Goal: Task Accomplishment & Management: Use online tool/utility

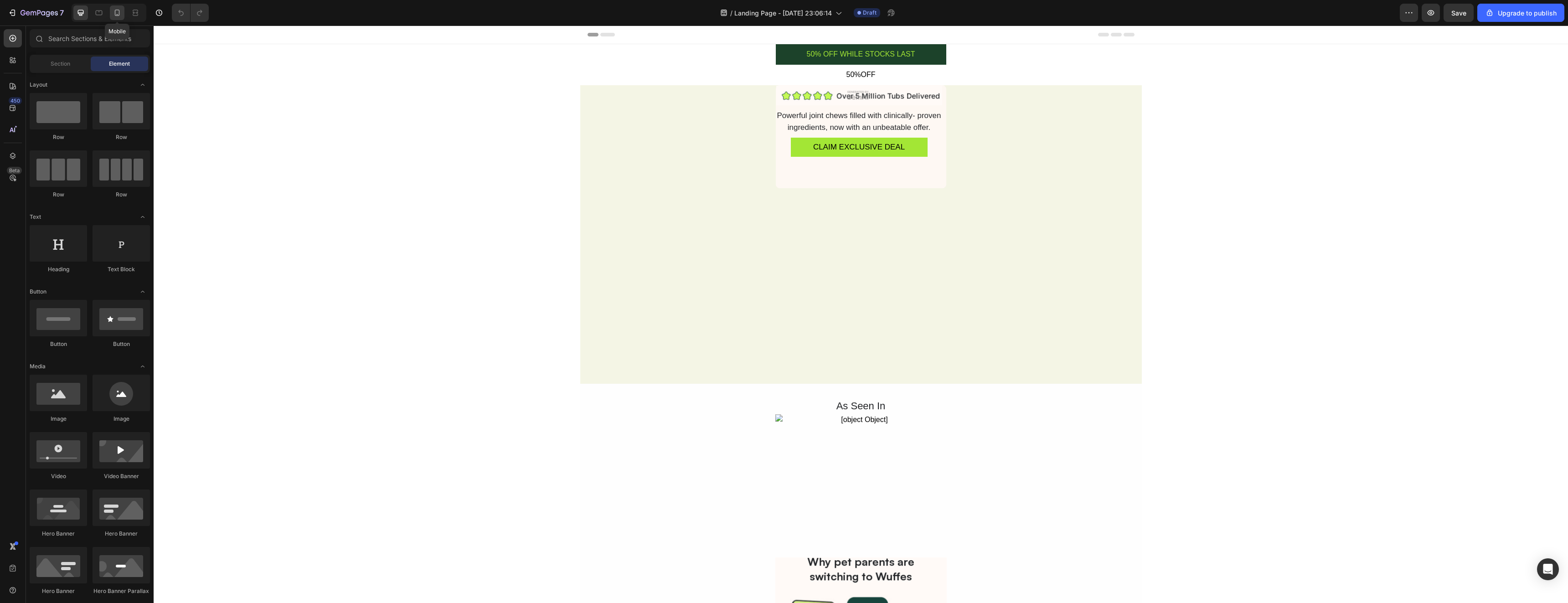
click at [118, 13] on icon at bounding box center [117, 13] width 9 height 9
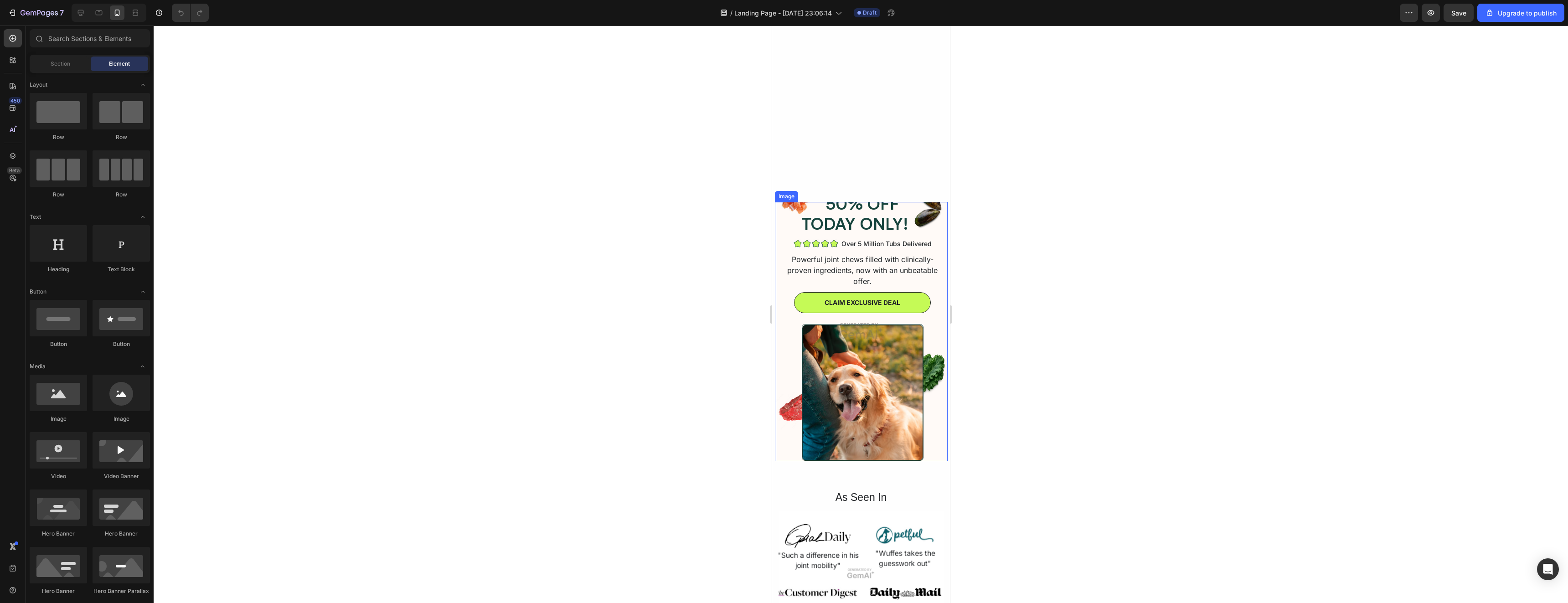
scroll to position [1549, 0]
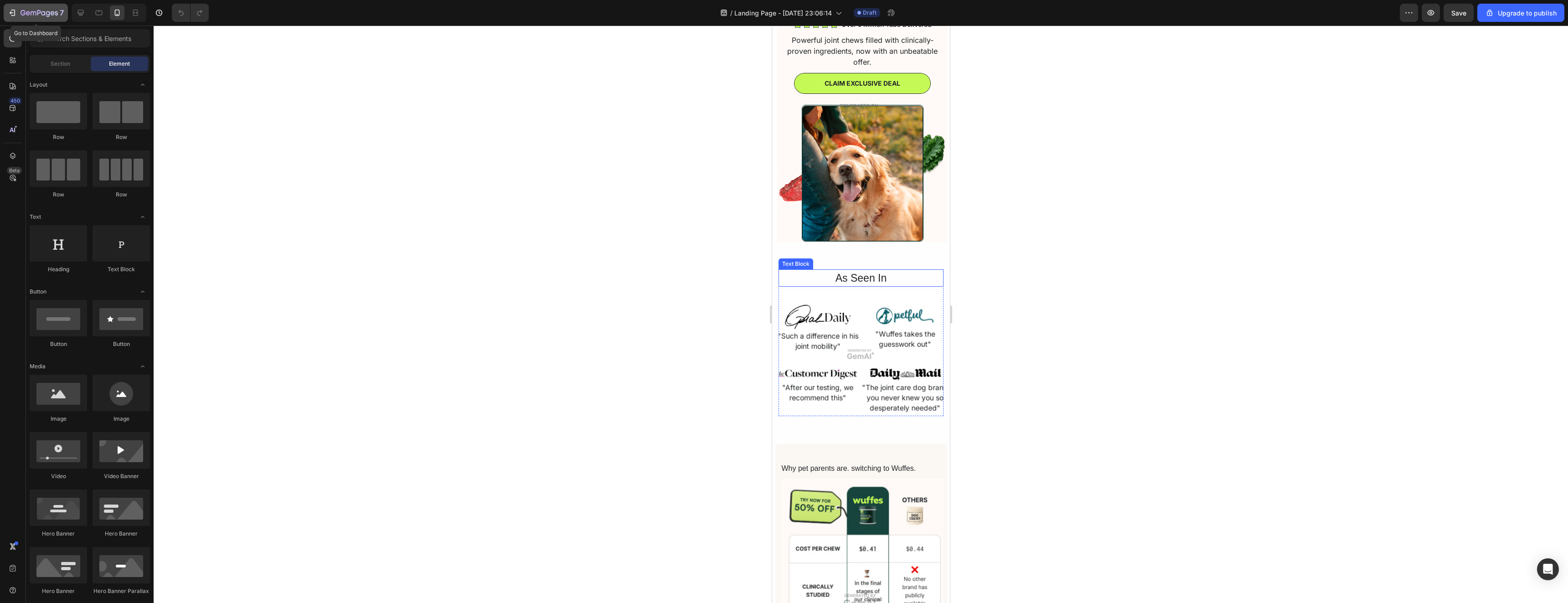
click at [11, 14] on icon "button" at bounding box center [12, 13] width 9 height 9
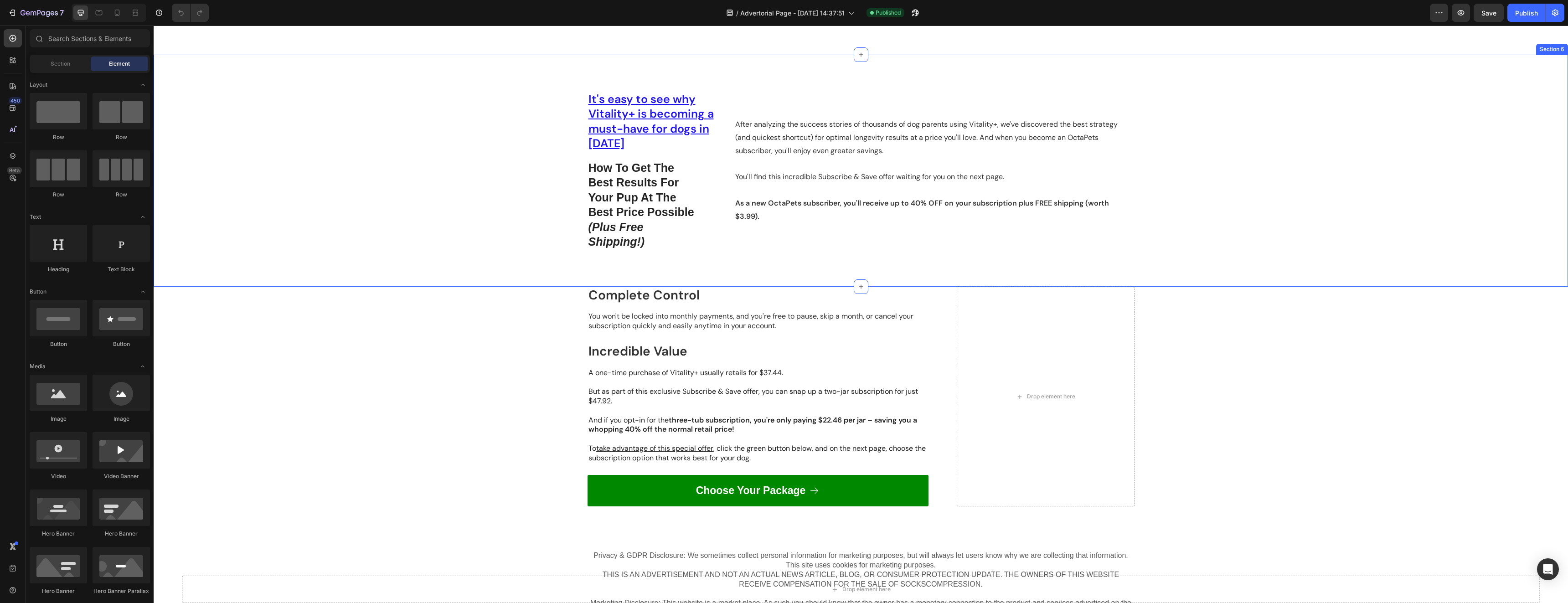
scroll to position [2780, 0]
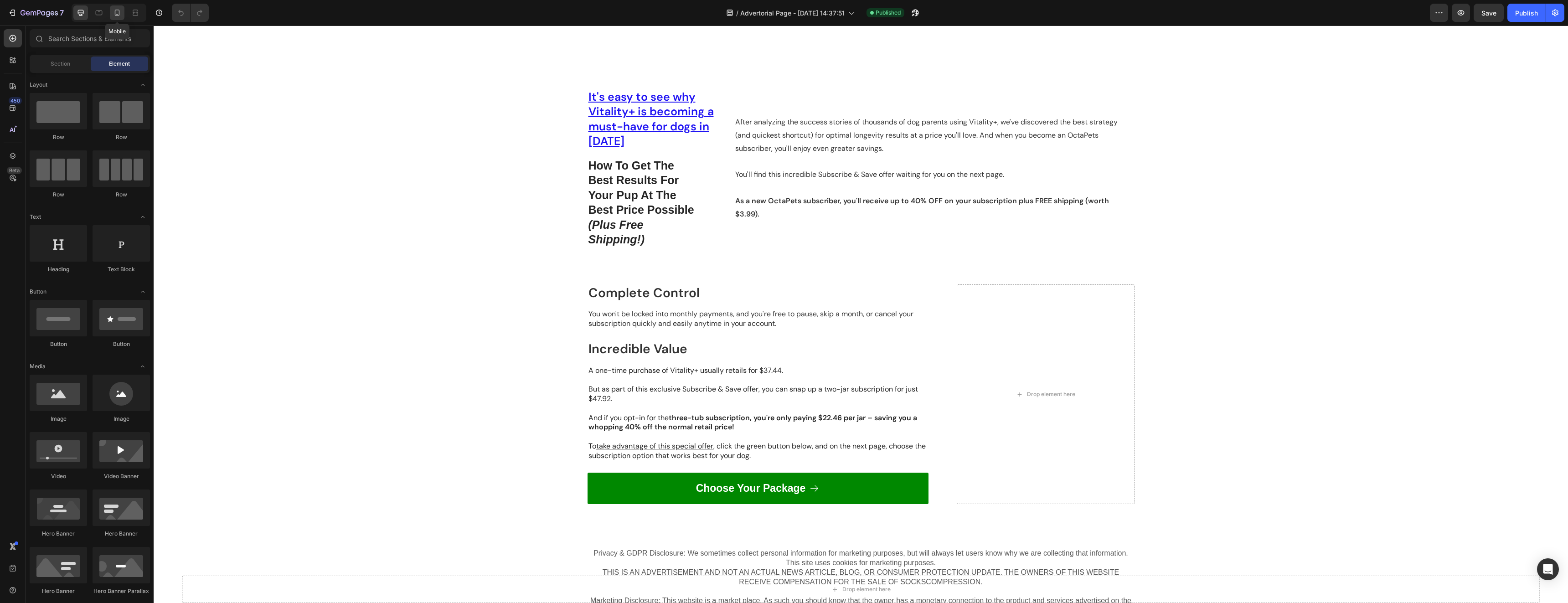
click at [117, 14] on icon at bounding box center [117, 13] width 9 height 9
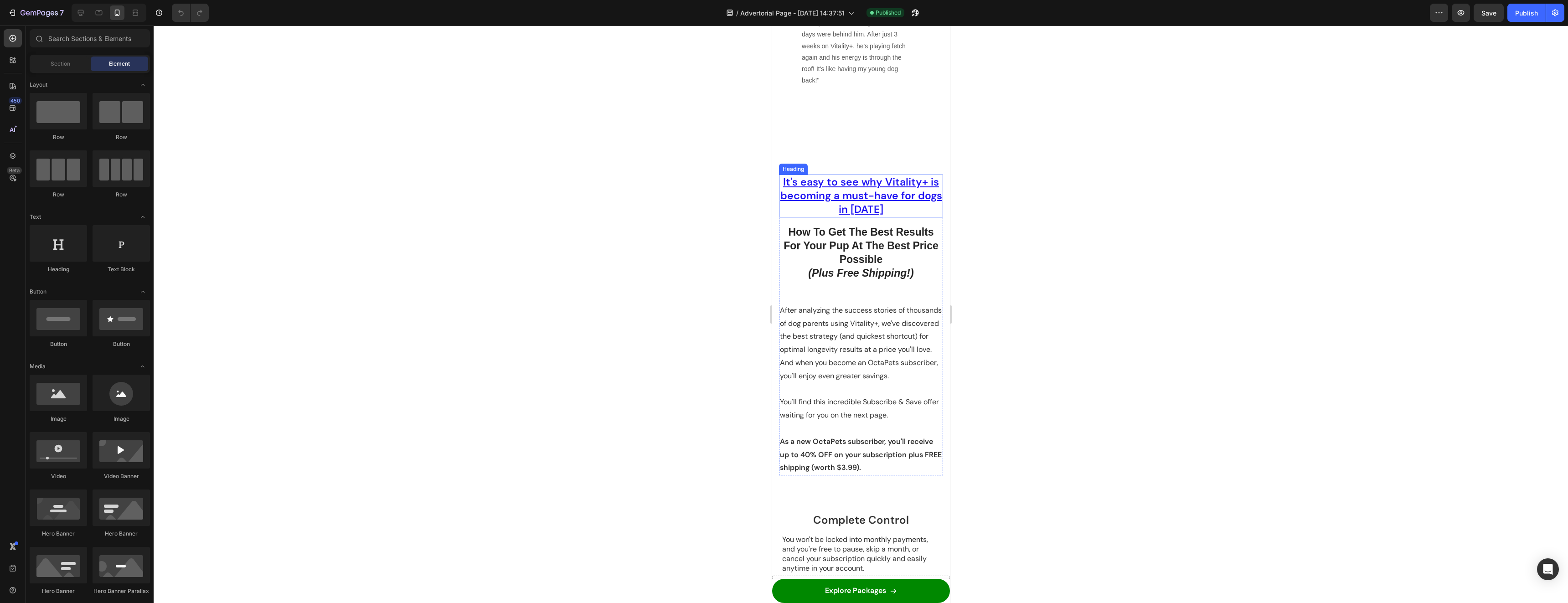
click at [883, 197] on u "It's easy to see why Vitality+ is becoming a must-have for dogs in [DATE]" at bounding box center [860, 195] width 162 height 41
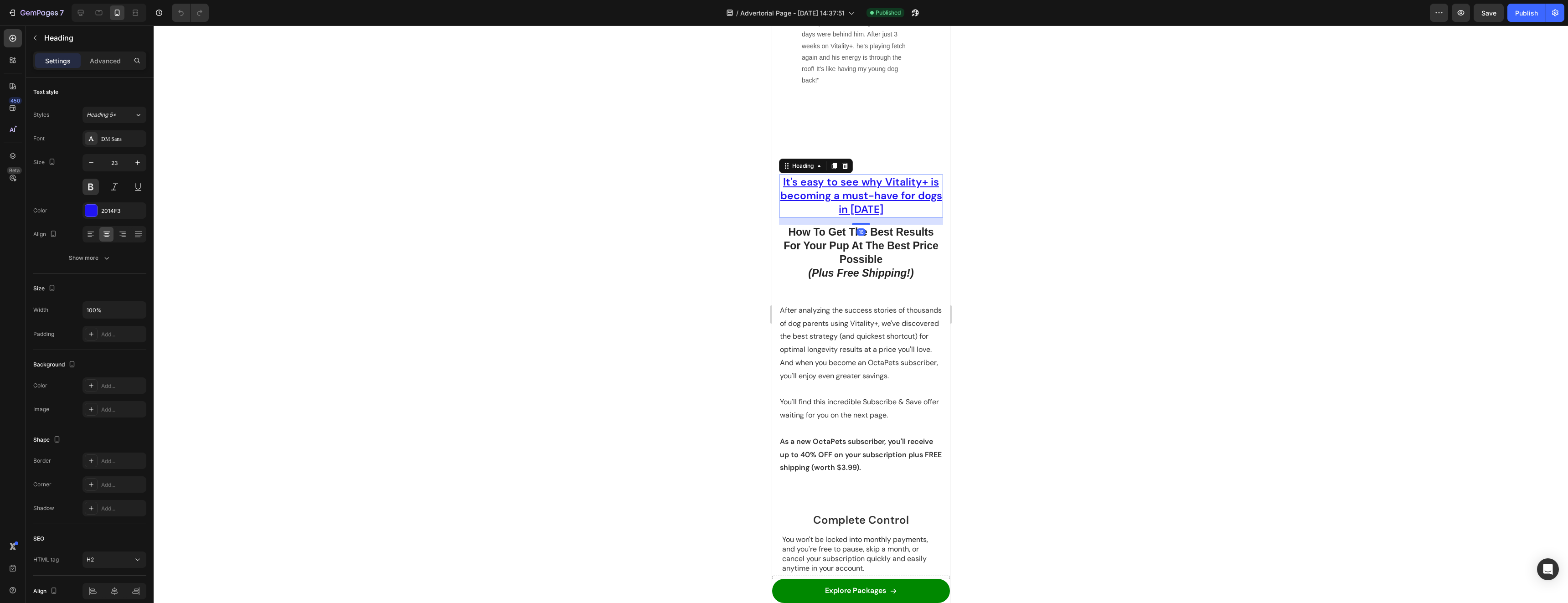
click at [1098, 210] on div at bounding box center [860, 314] width 1414 height 578
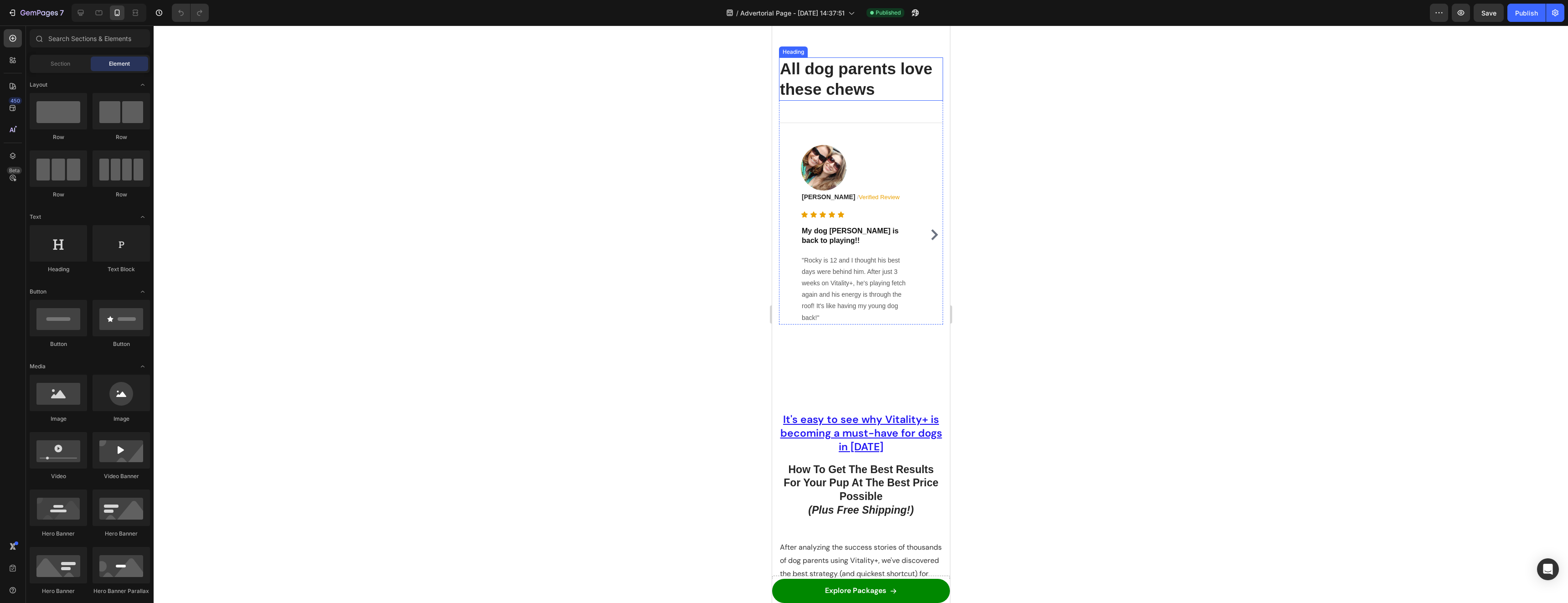
scroll to position [2537, 0]
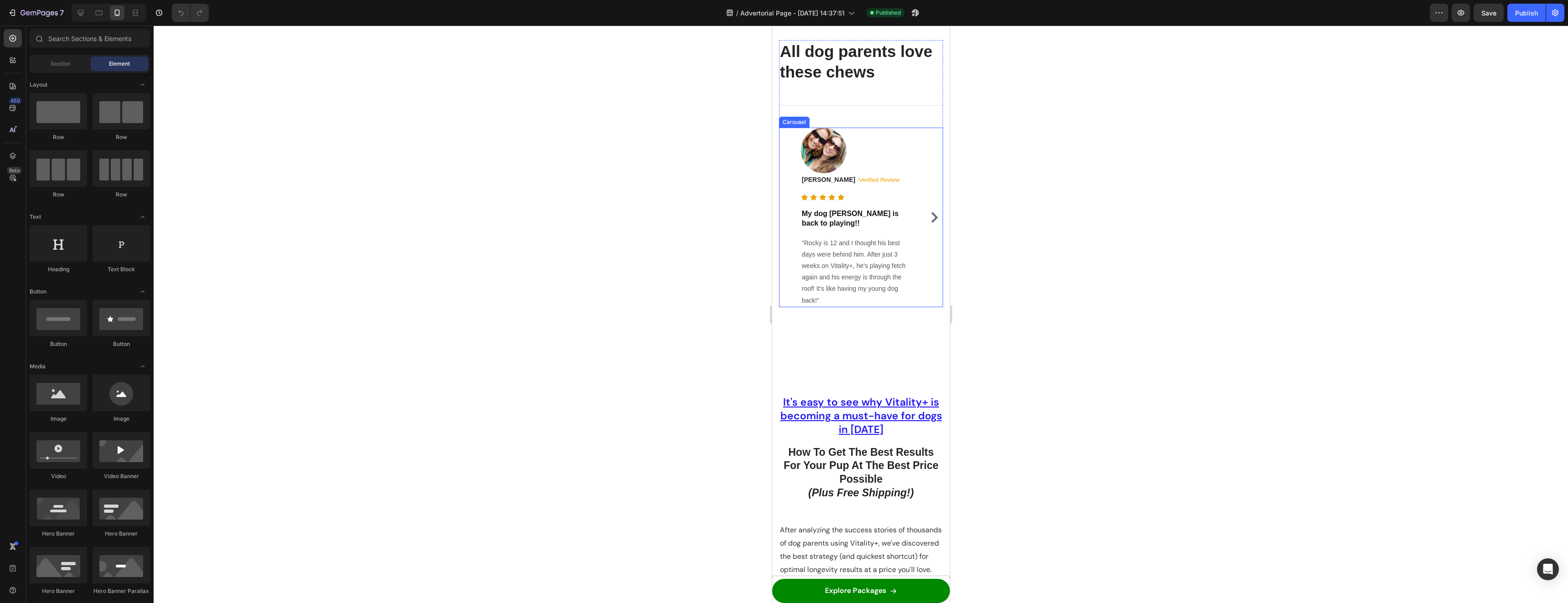
click at [931, 223] on icon "Carousel Next Arrow" at bounding box center [934, 217] width 7 height 11
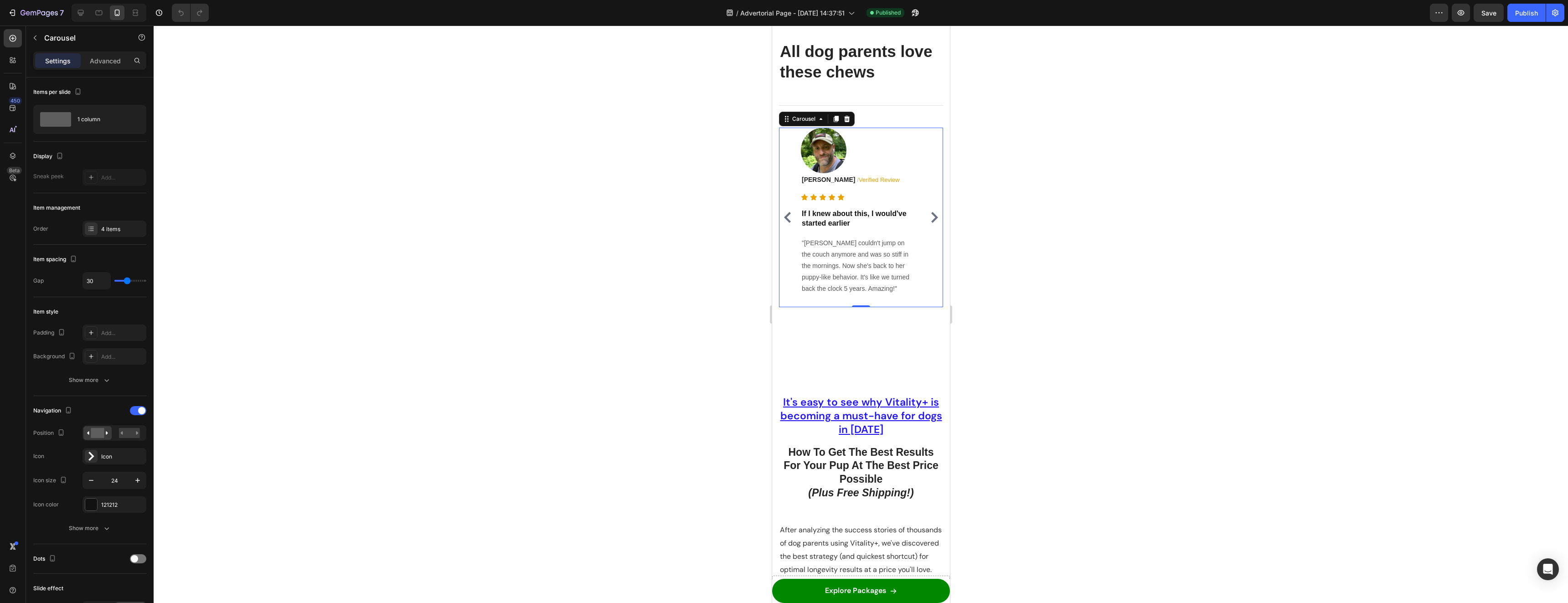
click at [928, 223] on icon "Carousel Next Arrow" at bounding box center [933, 217] width 11 height 11
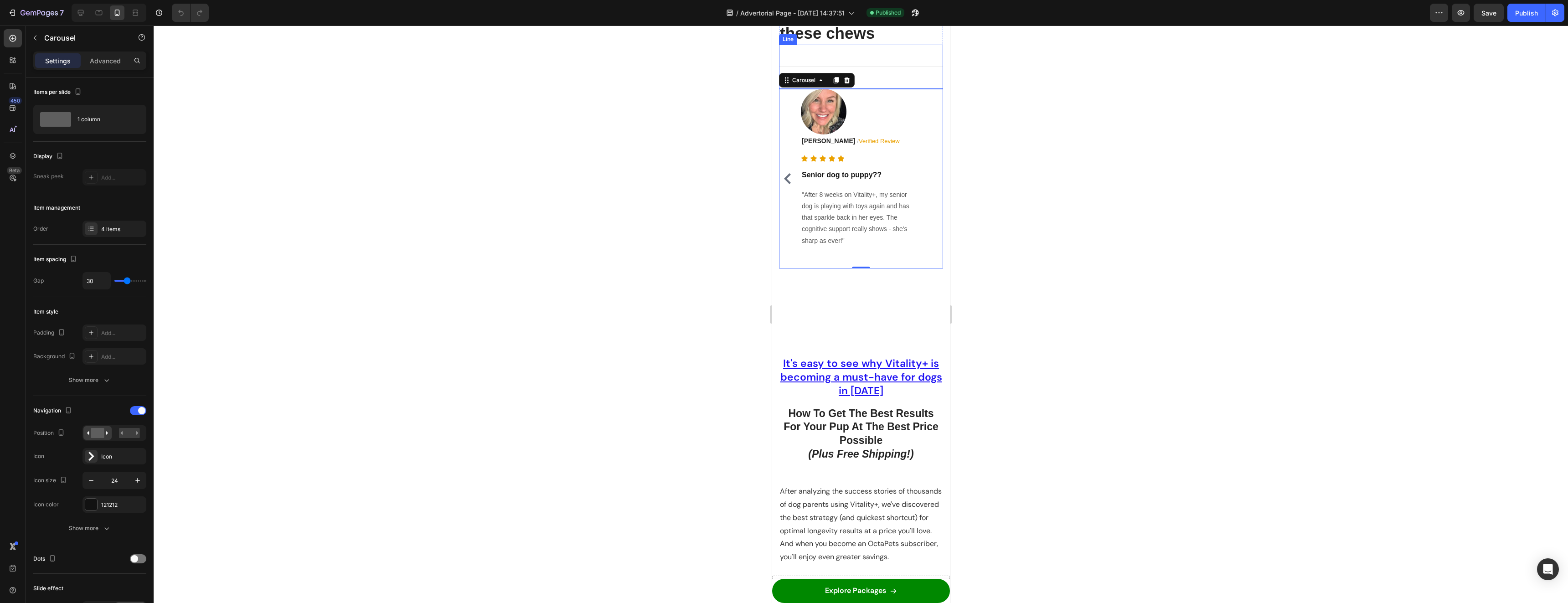
scroll to position [2689, 0]
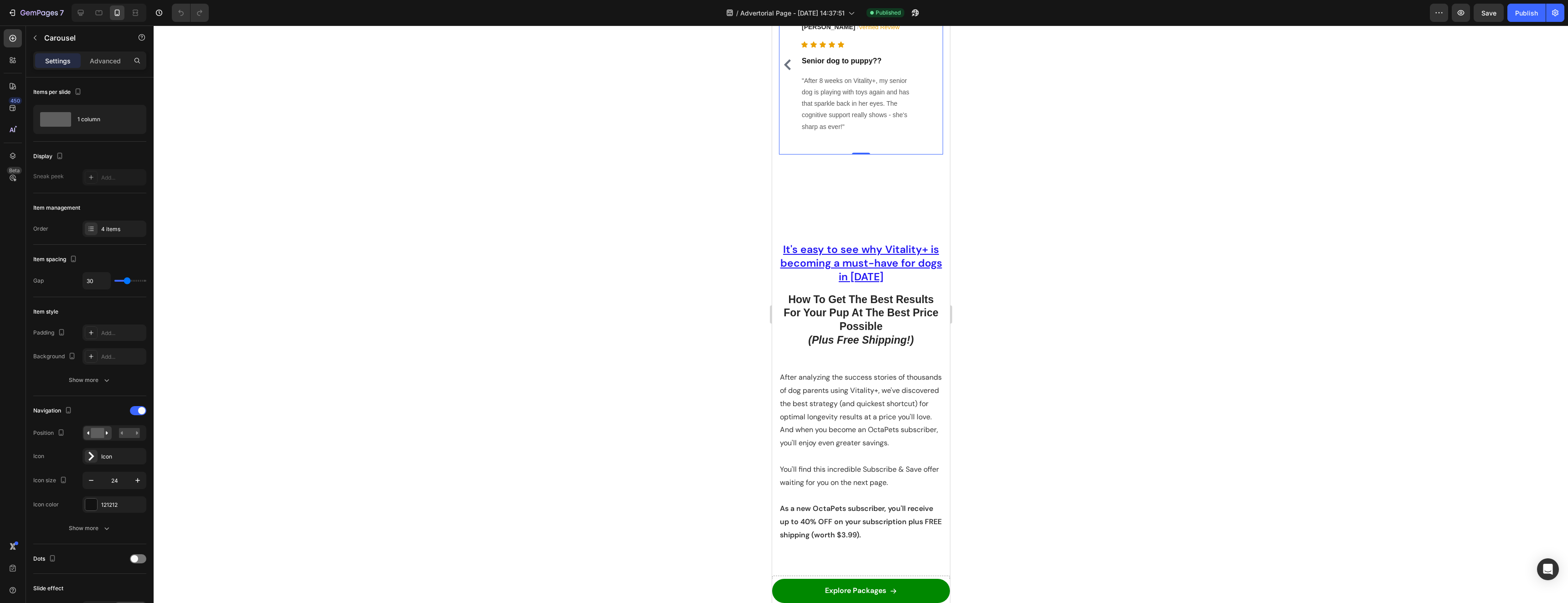
click at [789, 70] on icon "Carousel Back Arrow" at bounding box center [787, 64] width 11 height 11
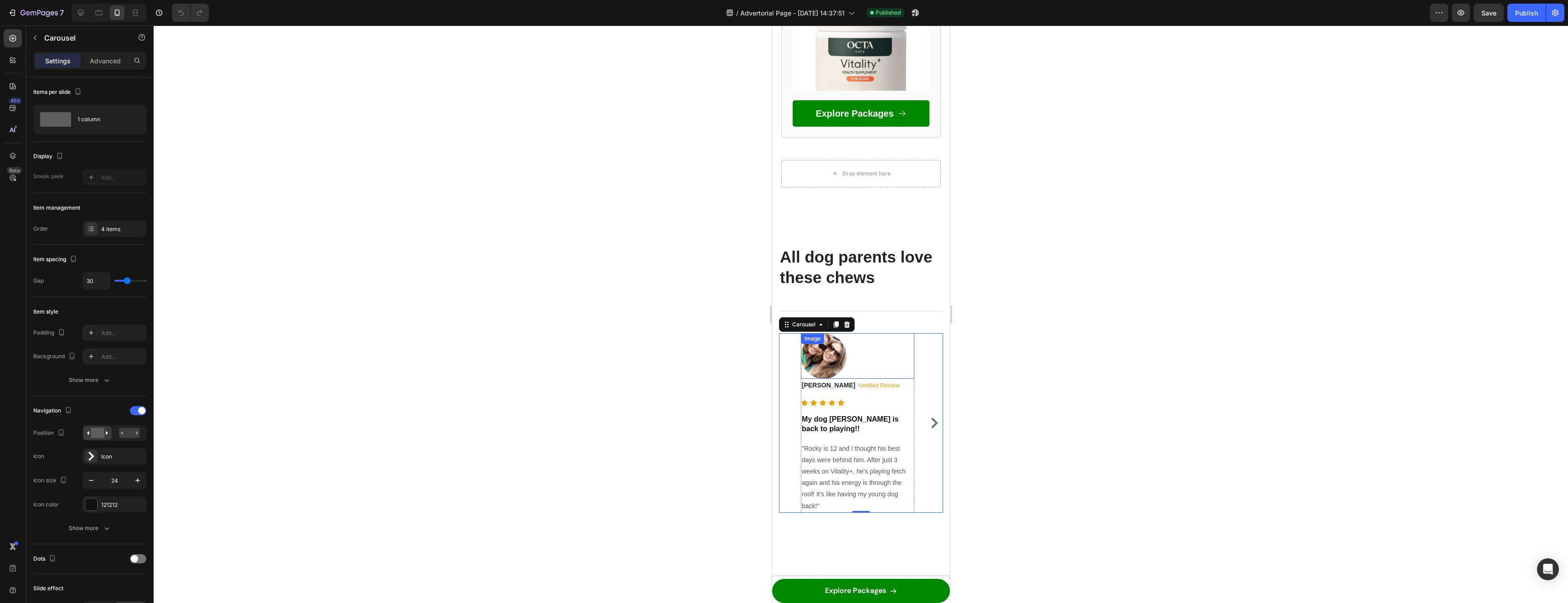
scroll to position [2325, 0]
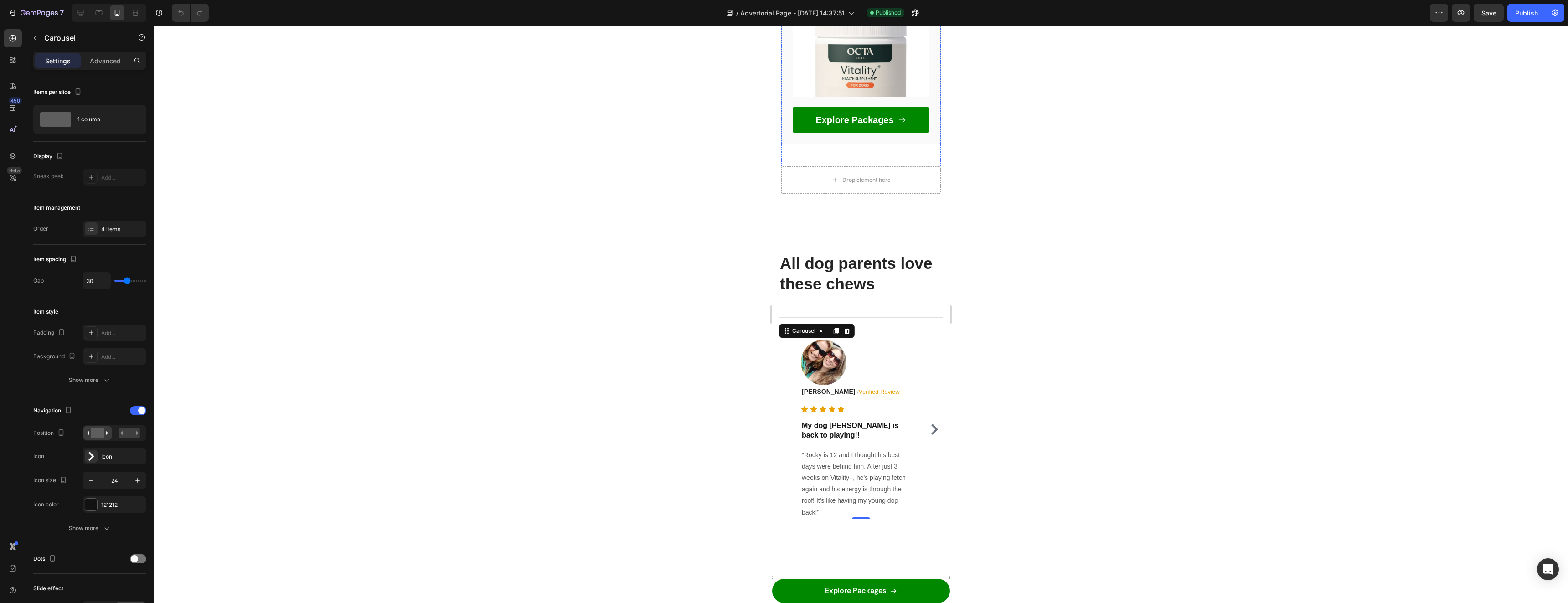
click at [889, 97] on img at bounding box center [860, 28] width 137 height 137
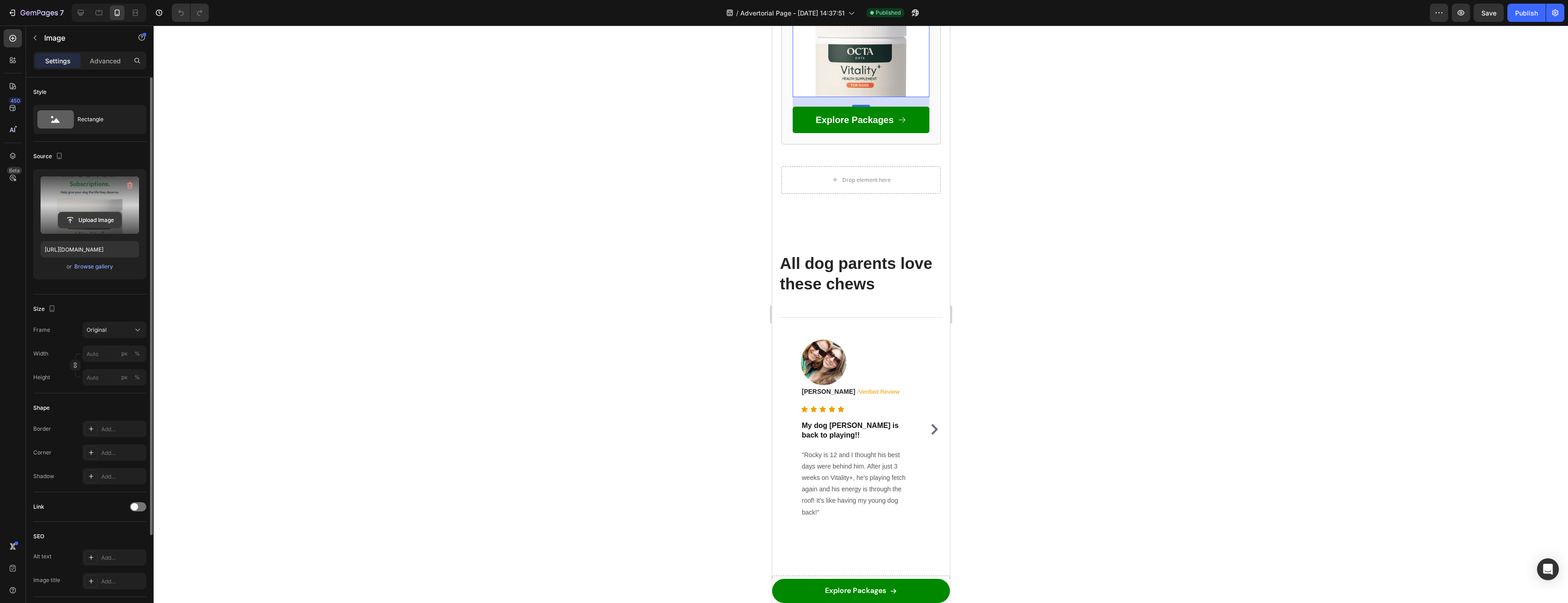
click at [85, 215] on input "file" at bounding box center [90, 220] width 63 height 15
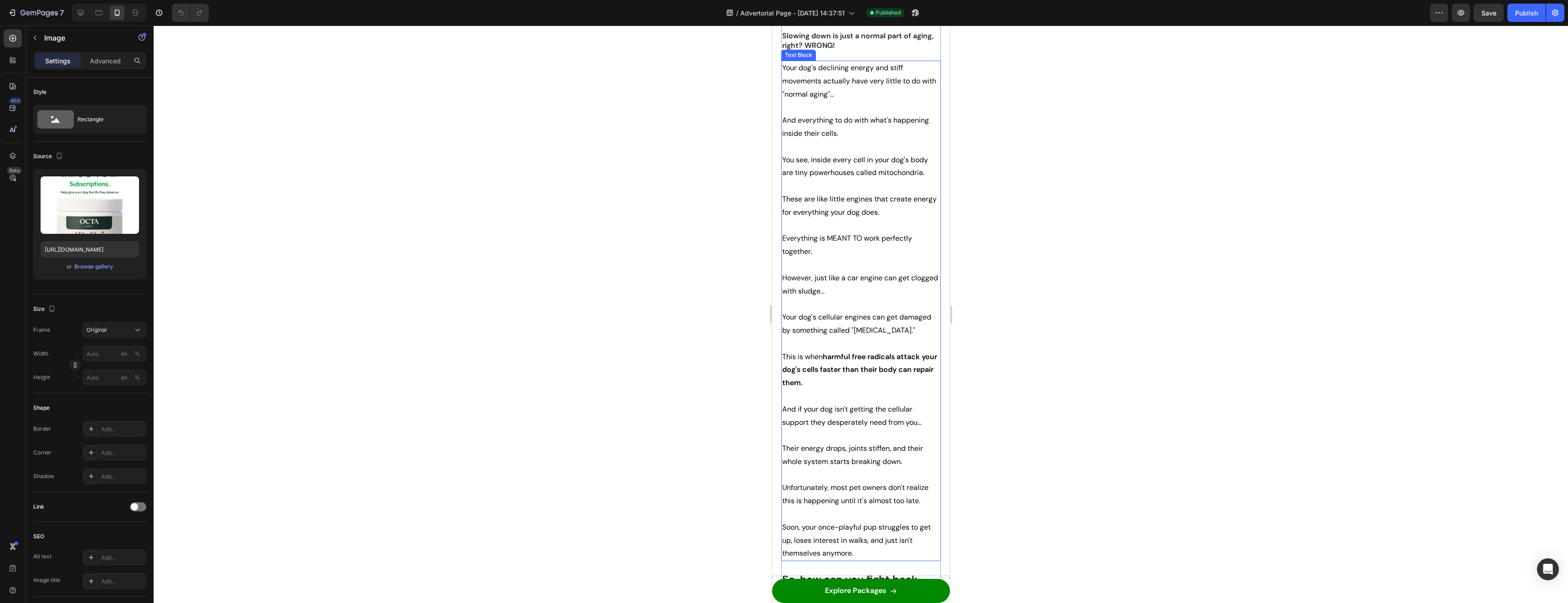
scroll to position [0, 0]
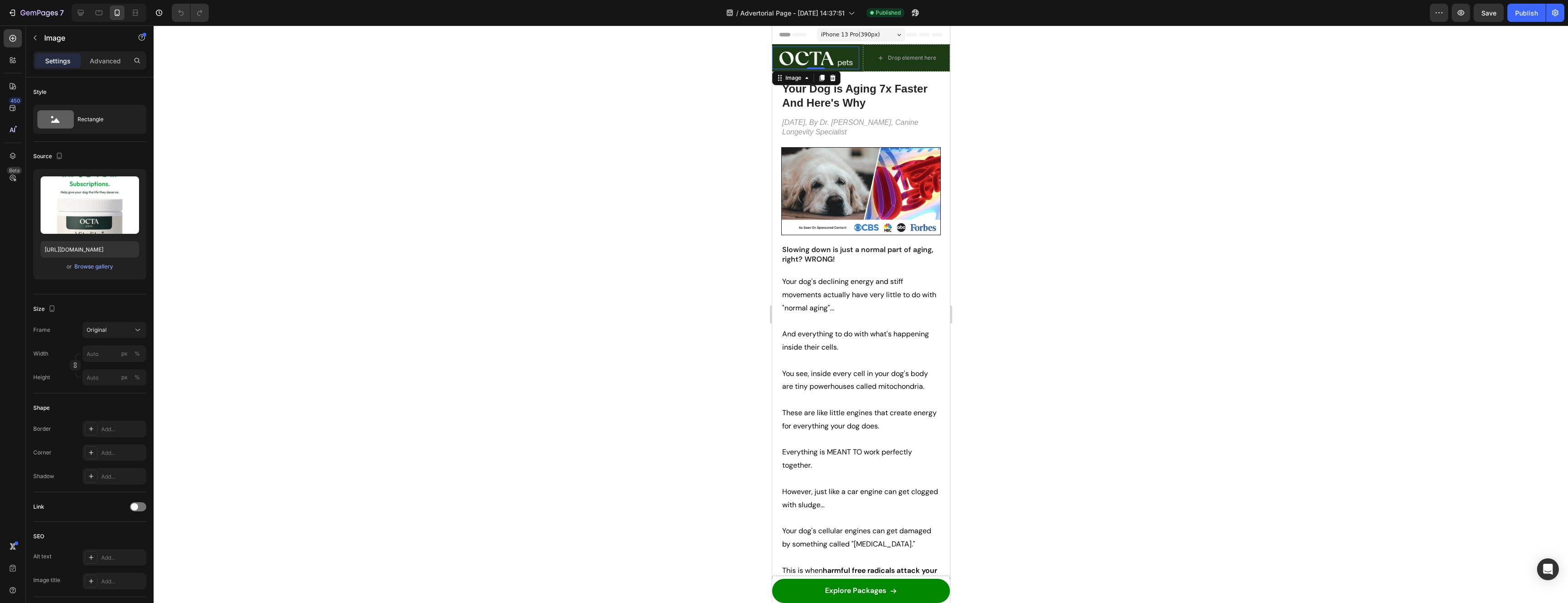
click at [828, 56] on img at bounding box center [815, 58] width 87 height 23
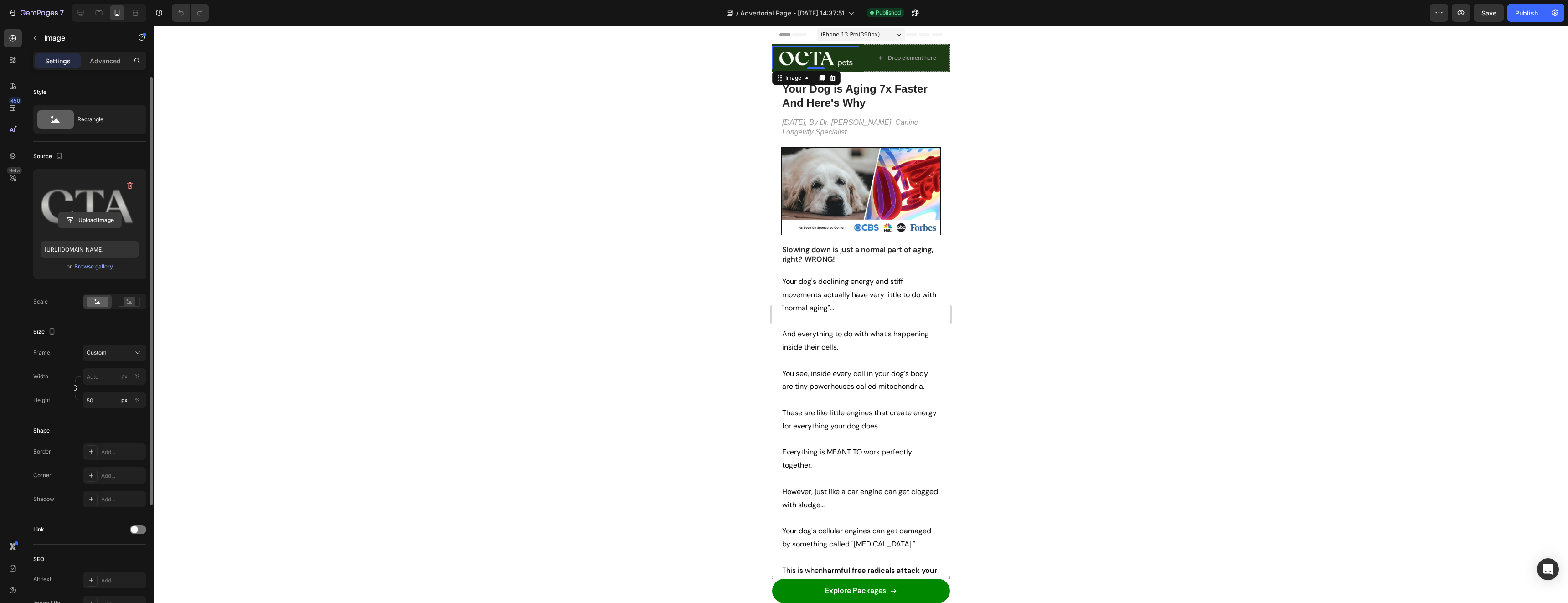
click at [89, 219] on input "file" at bounding box center [90, 220] width 63 height 15
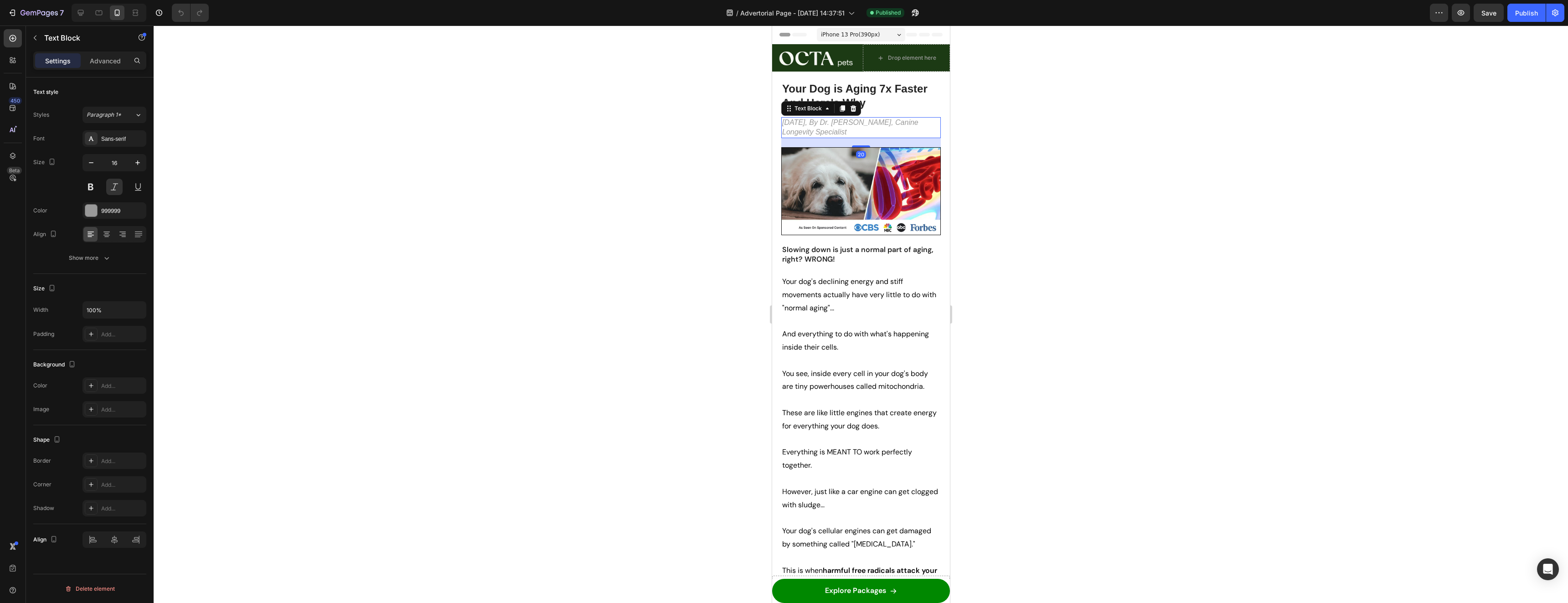
click at [798, 128] on p "[DATE], By Dr. [PERSON_NAME], Canine Longevity Specialist" at bounding box center [860, 127] width 158 height 20
click at [8, 37] on icon at bounding box center [13, 38] width 9 height 9
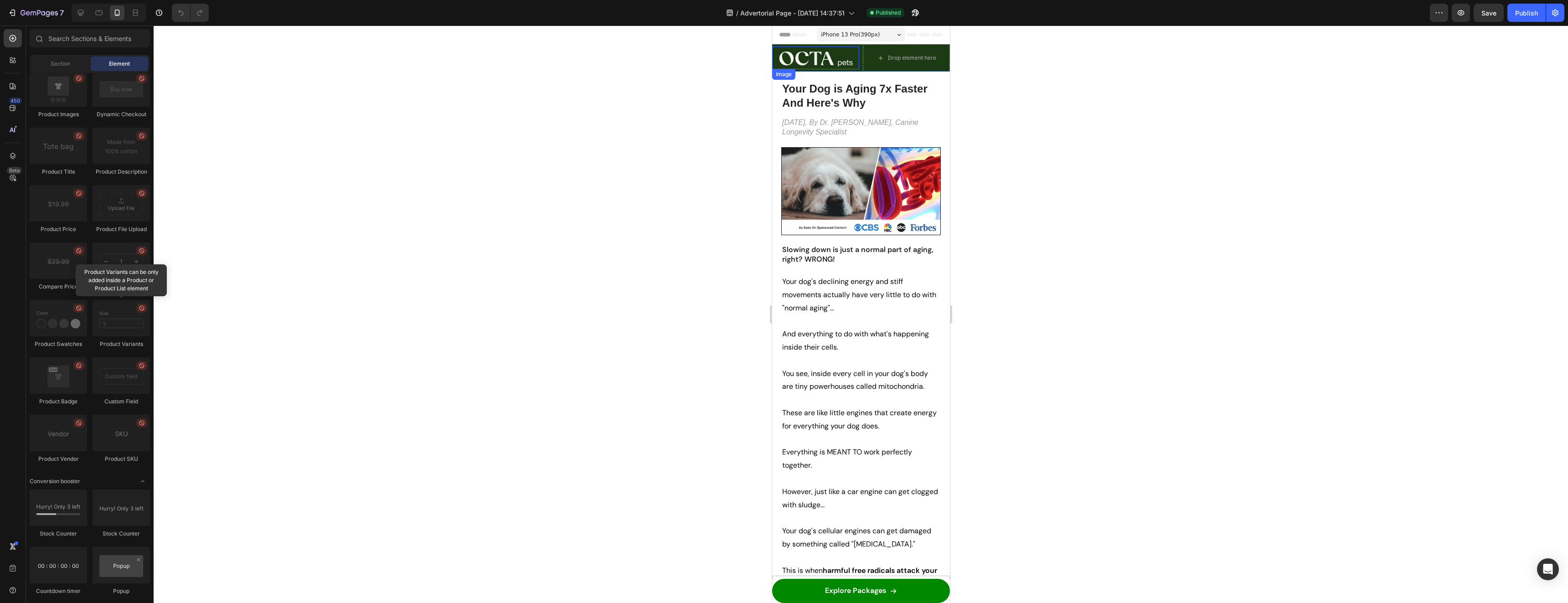
click at [834, 64] on img at bounding box center [815, 58] width 87 height 23
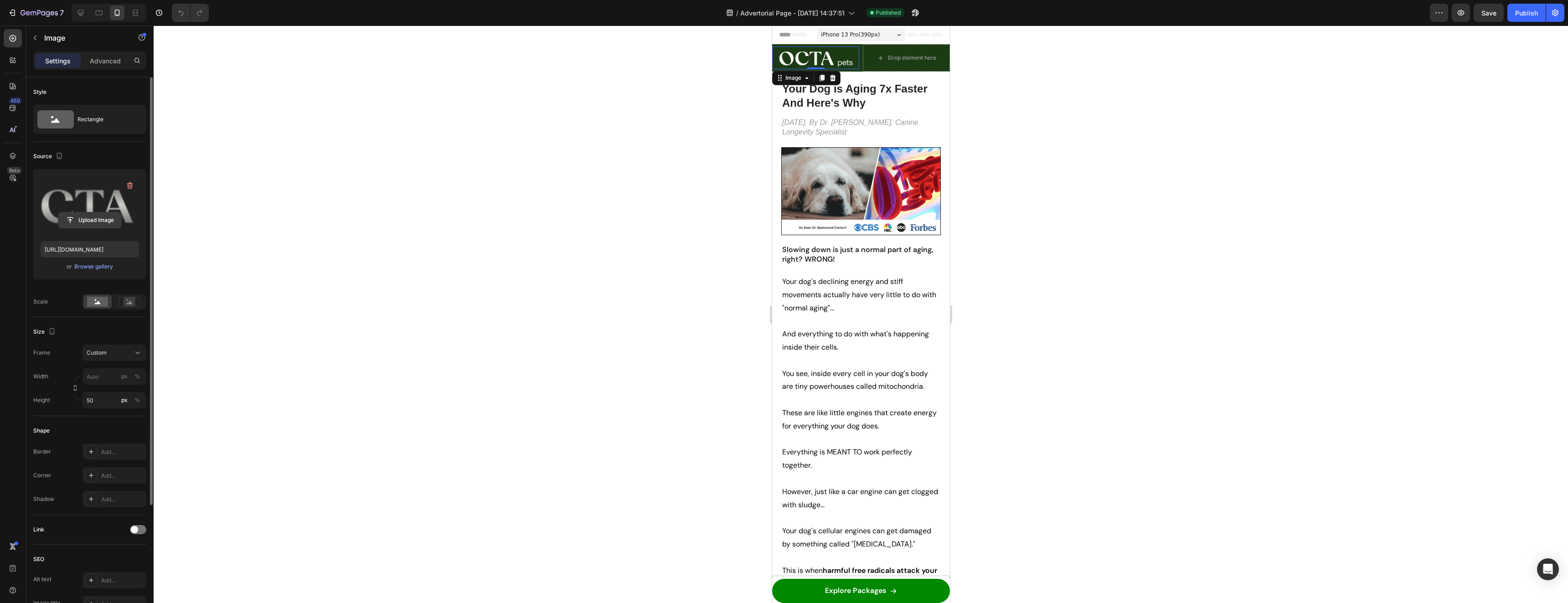
click at [79, 218] on input "file" at bounding box center [90, 220] width 63 height 15
type input "[URL][DOMAIN_NAME]"
click at [122, 304] on icon at bounding box center [129, 302] width 21 height 10
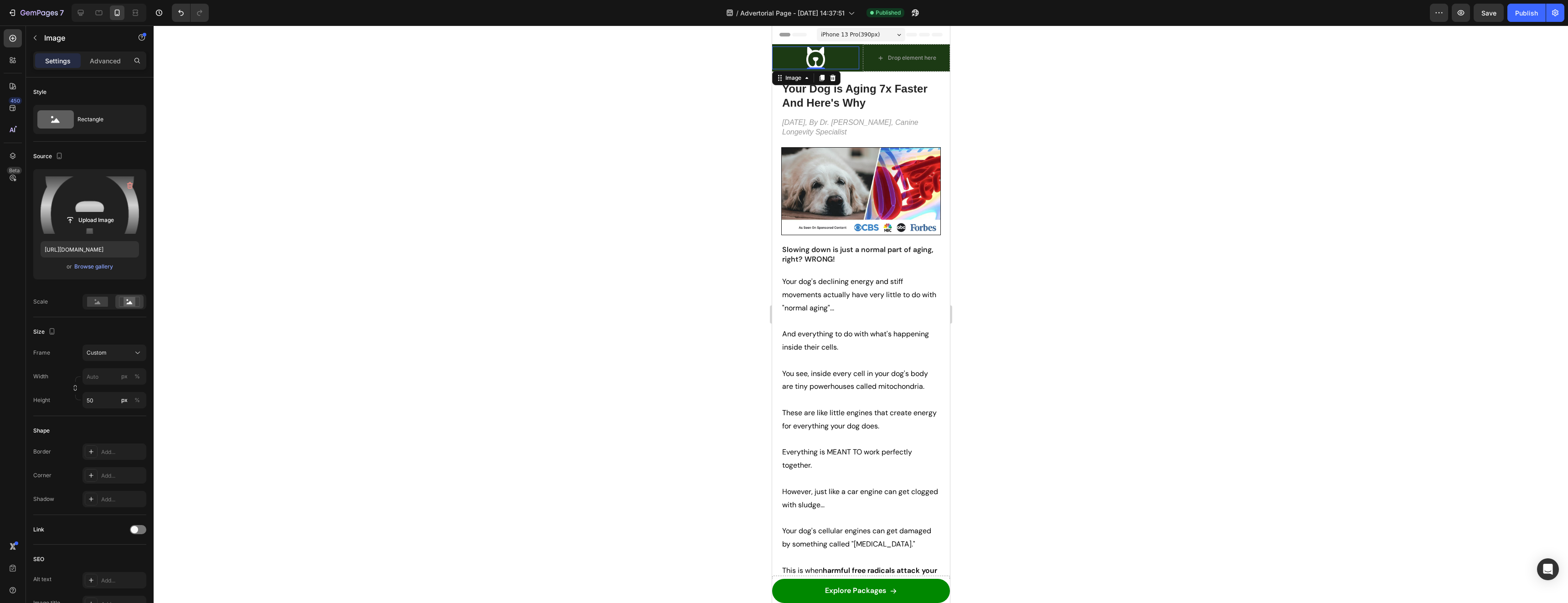
click at [1008, 87] on div at bounding box center [860, 314] width 1414 height 578
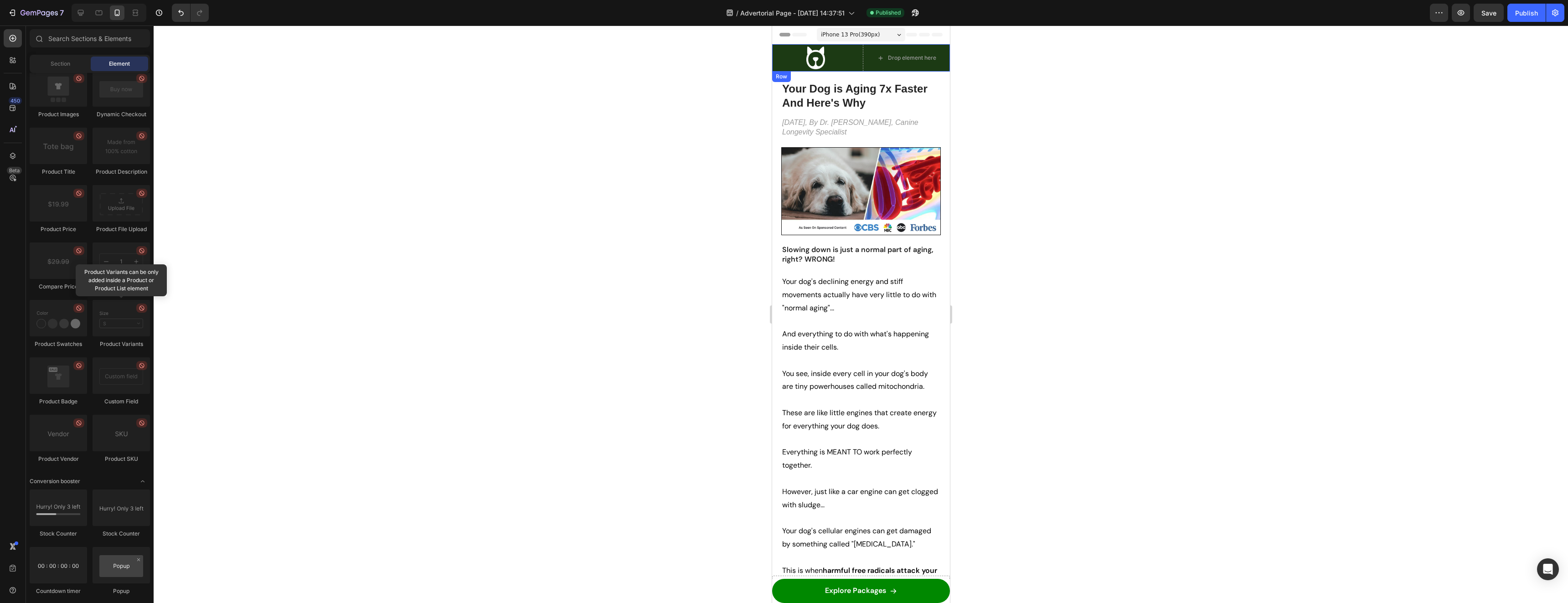
click at [857, 57] on div "Image Drop element here Row" at bounding box center [861, 58] width 178 height 27
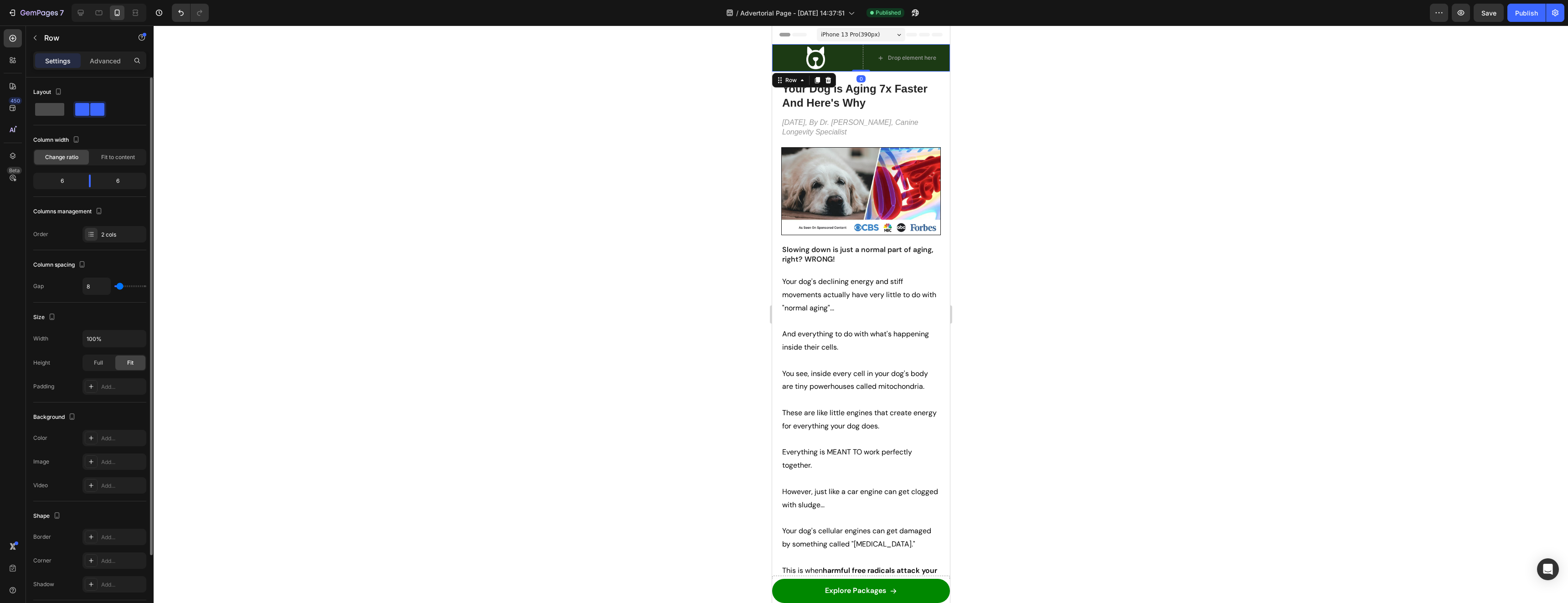
click at [52, 108] on span at bounding box center [49, 109] width 29 height 13
type input "0"
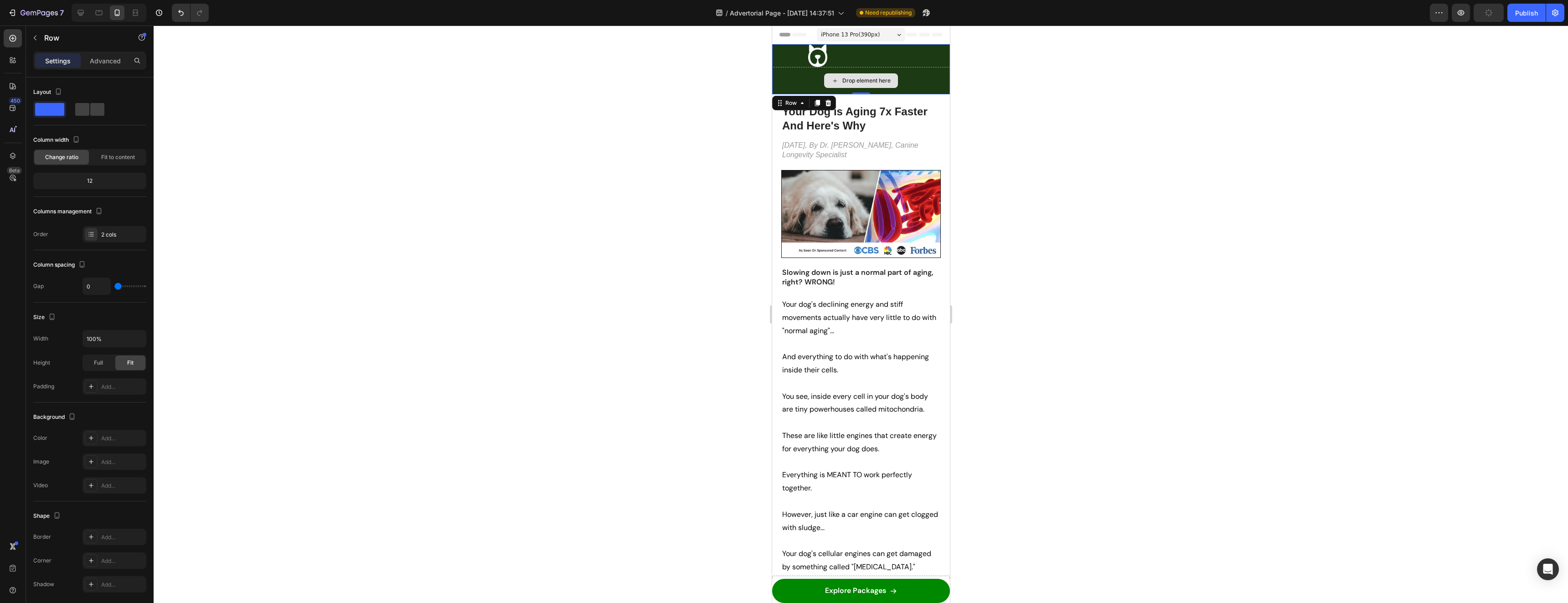
click at [924, 85] on div "Drop element here" at bounding box center [861, 81] width 178 height 27
click at [103, 235] on div "2 cols" at bounding box center [122, 235] width 43 height 8
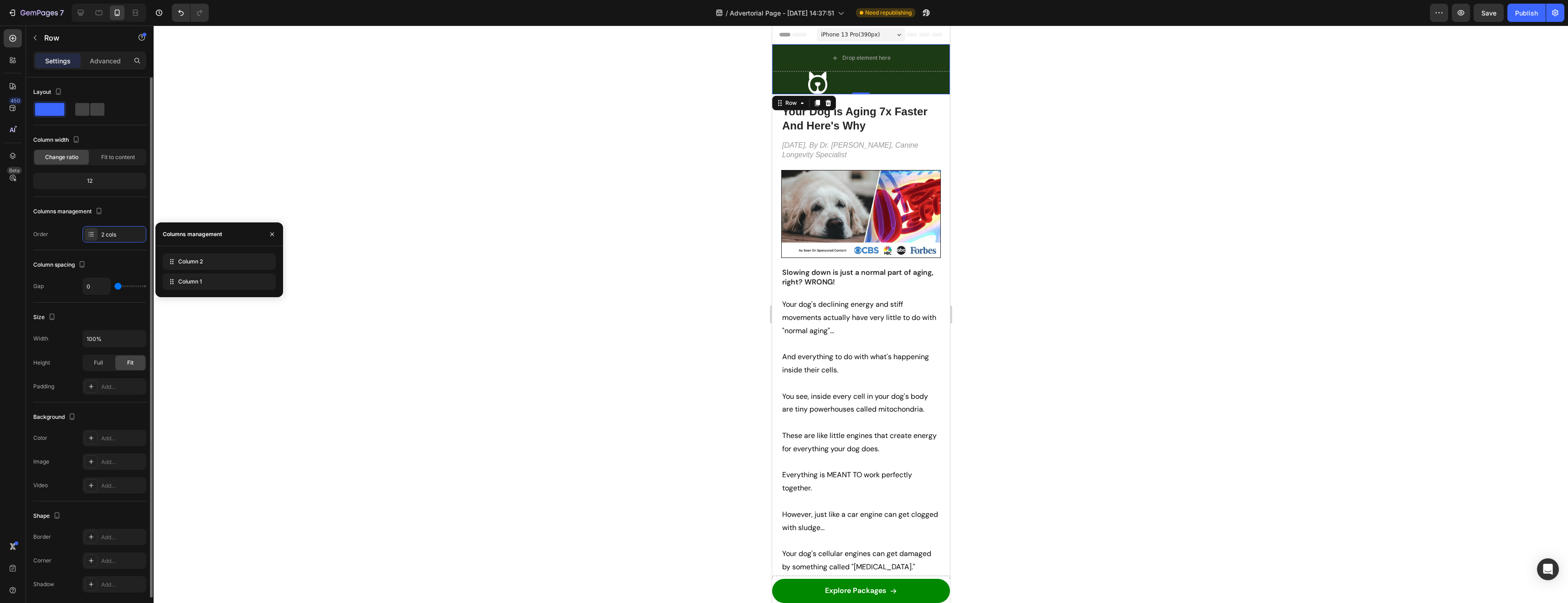
click at [52, 247] on div "Layout Column width Change ratio Fit to content 12 Columns management Order 2 c…" at bounding box center [89, 164] width 113 height 173
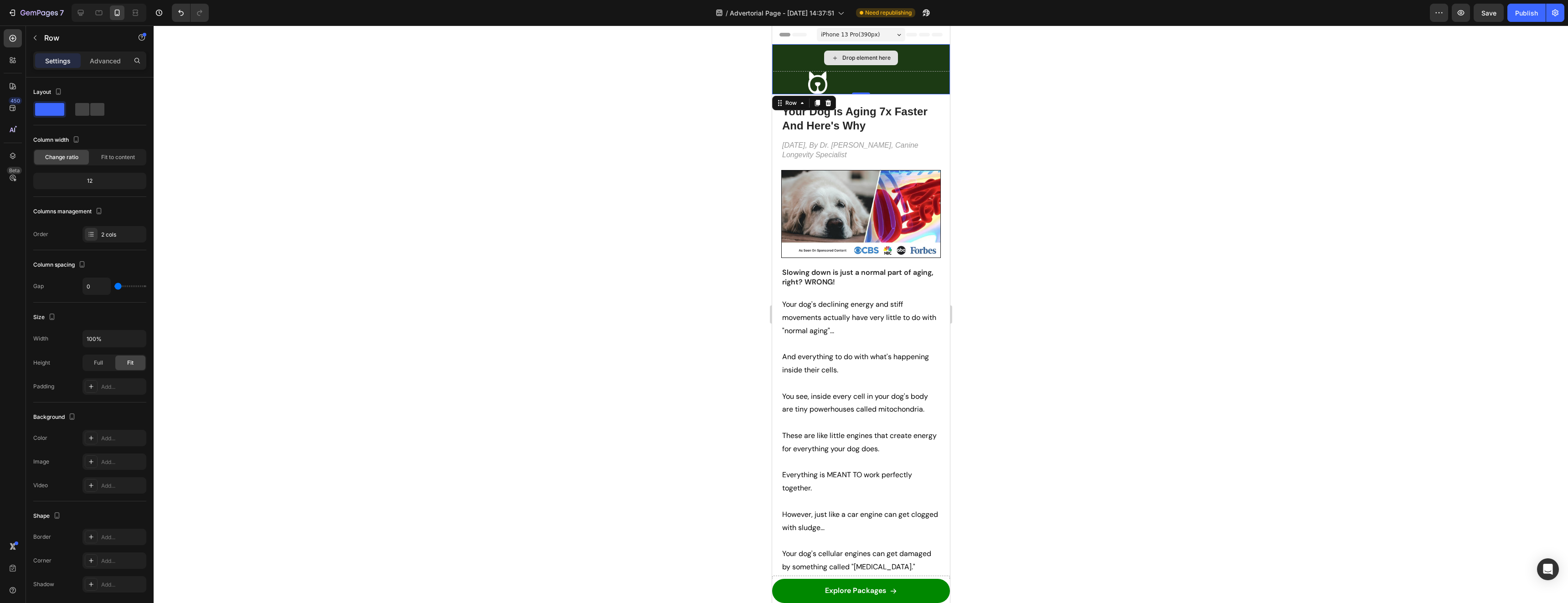
click at [911, 65] on div "Drop element here" at bounding box center [861, 58] width 178 height 27
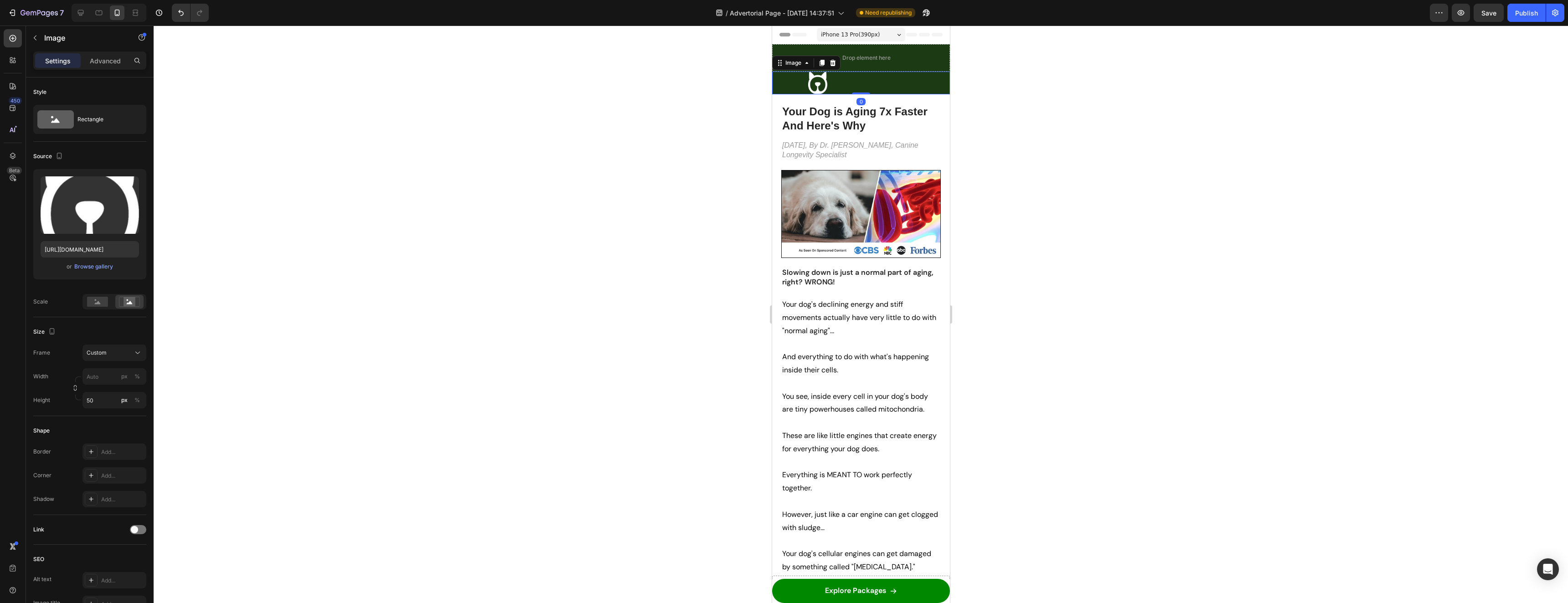
click at [901, 84] on div at bounding box center [861, 82] width 178 height 23
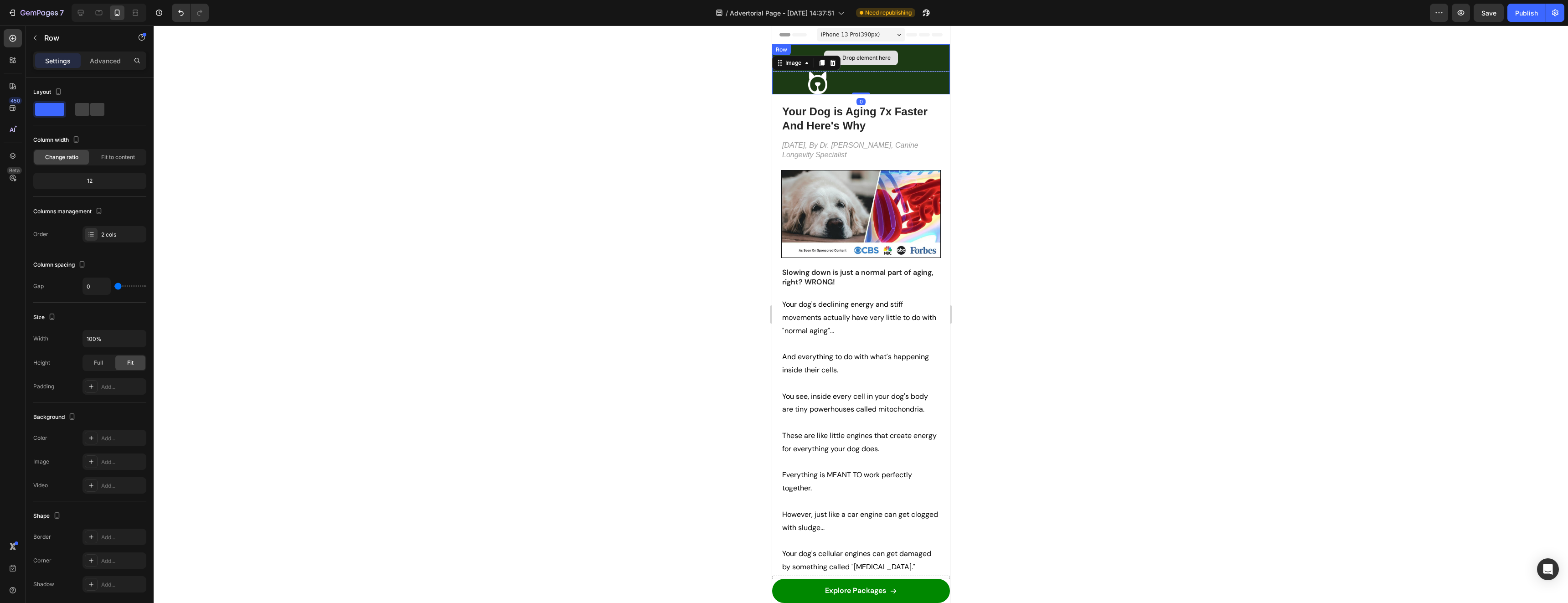
click at [925, 66] on div "Drop element here" at bounding box center [861, 58] width 178 height 27
click at [828, 51] on icon at bounding box center [827, 53] width 8 height 8
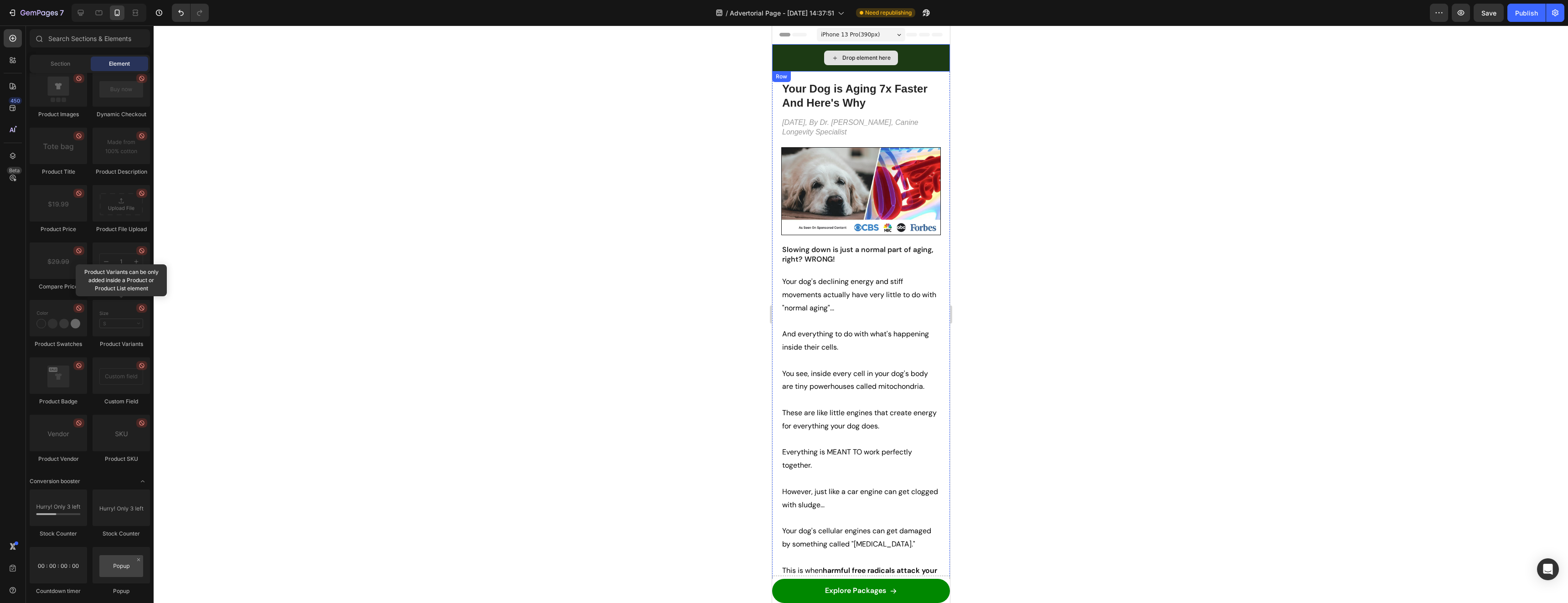
click at [814, 58] on div "Drop element here" at bounding box center [861, 58] width 178 height 27
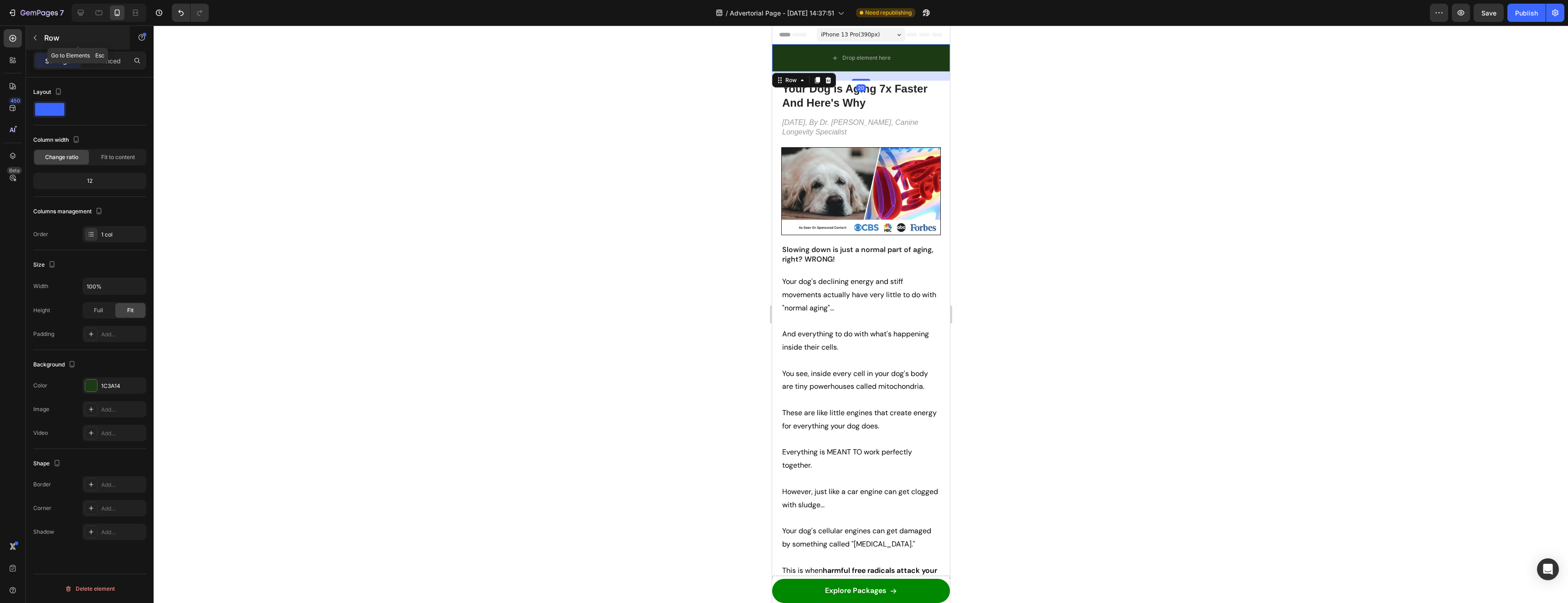
click at [32, 35] on icon "button" at bounding box center [35, 37] width 8 height 8
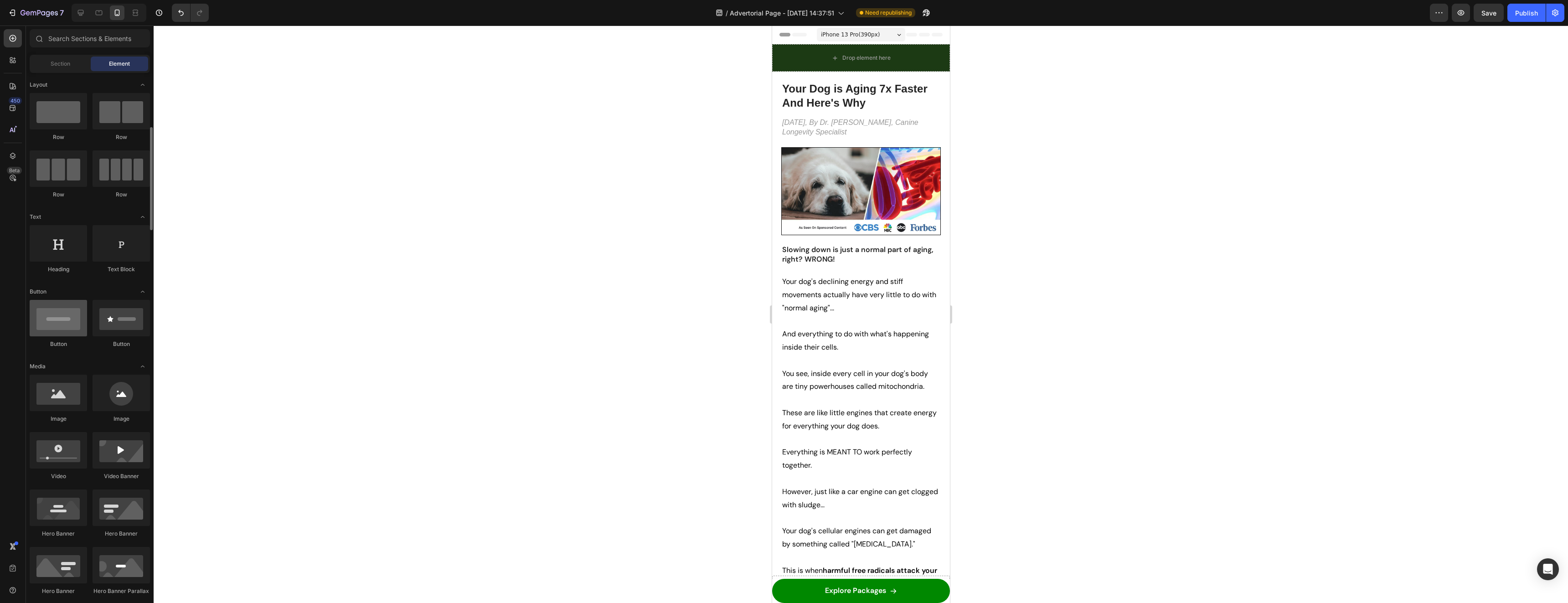
scroll to position [46, 0]
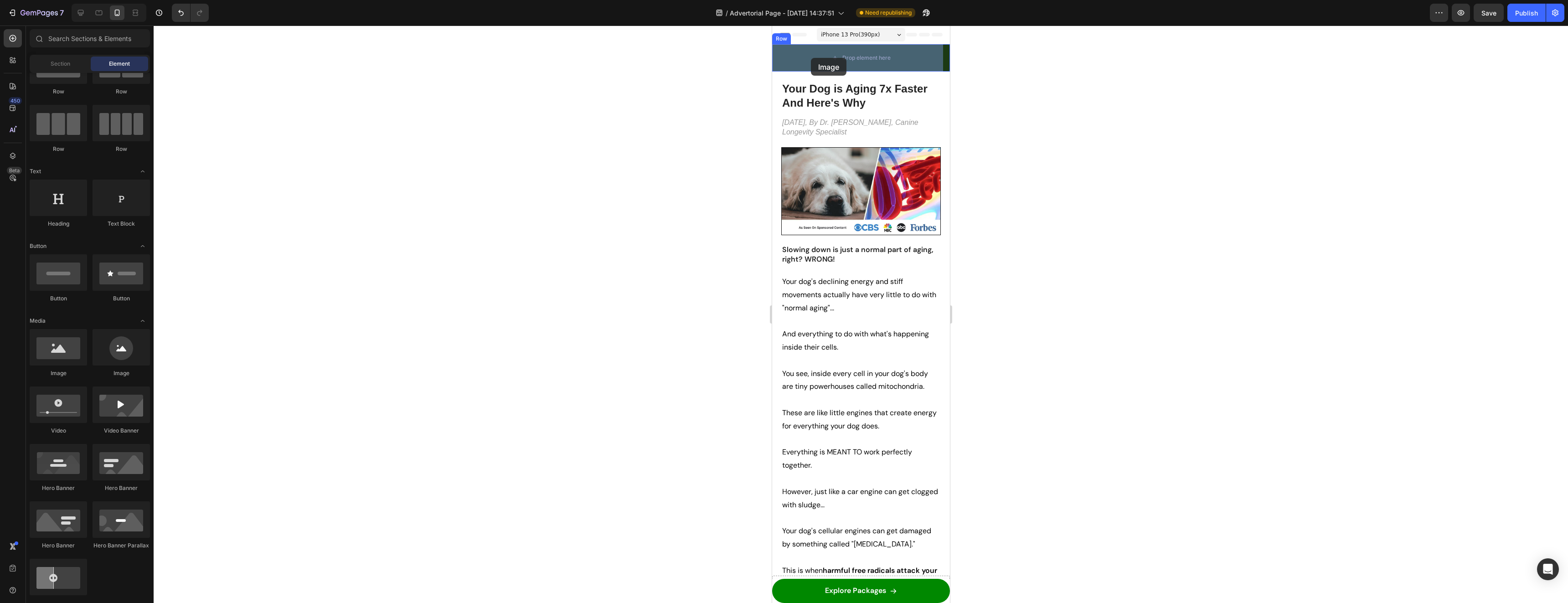
drag, startPoint x: 823, startPoint y: 379, endPoint x: 810, endPoint y: 58, distance: 321.3
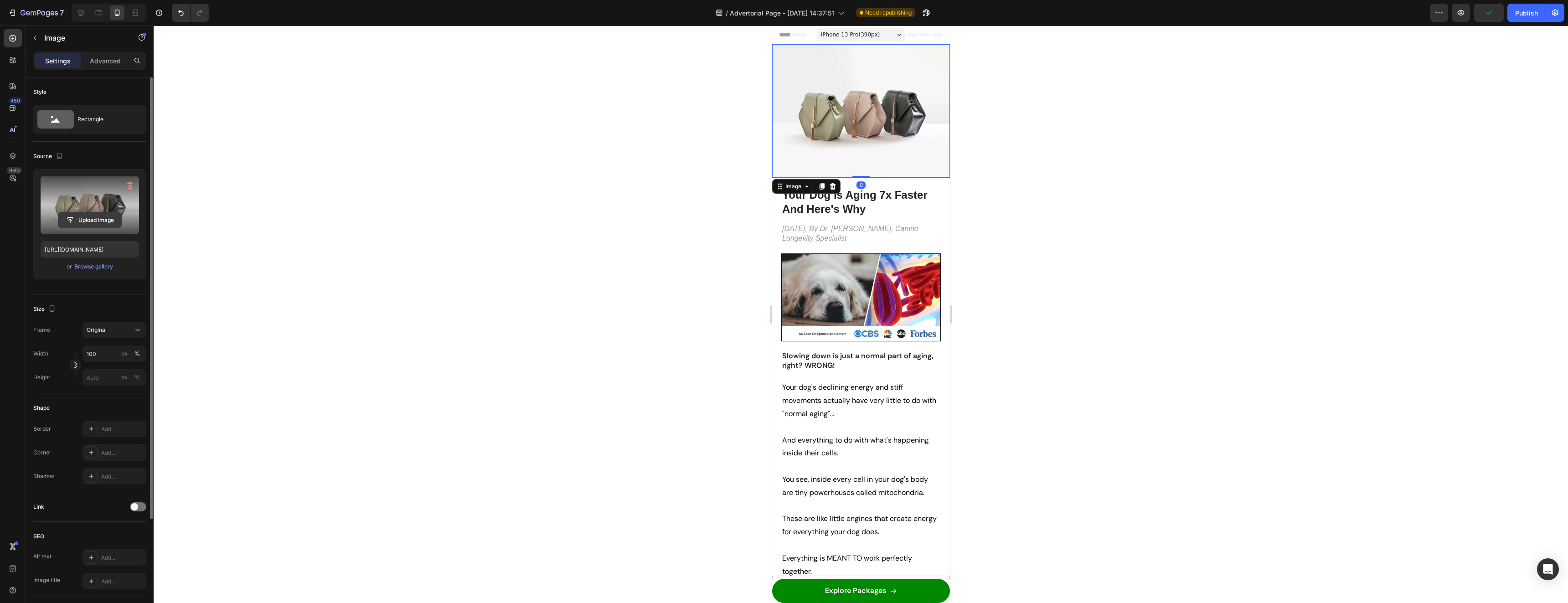
click at [90, 219] on input "file" at bounding box center [90, 220] width 63 height 15
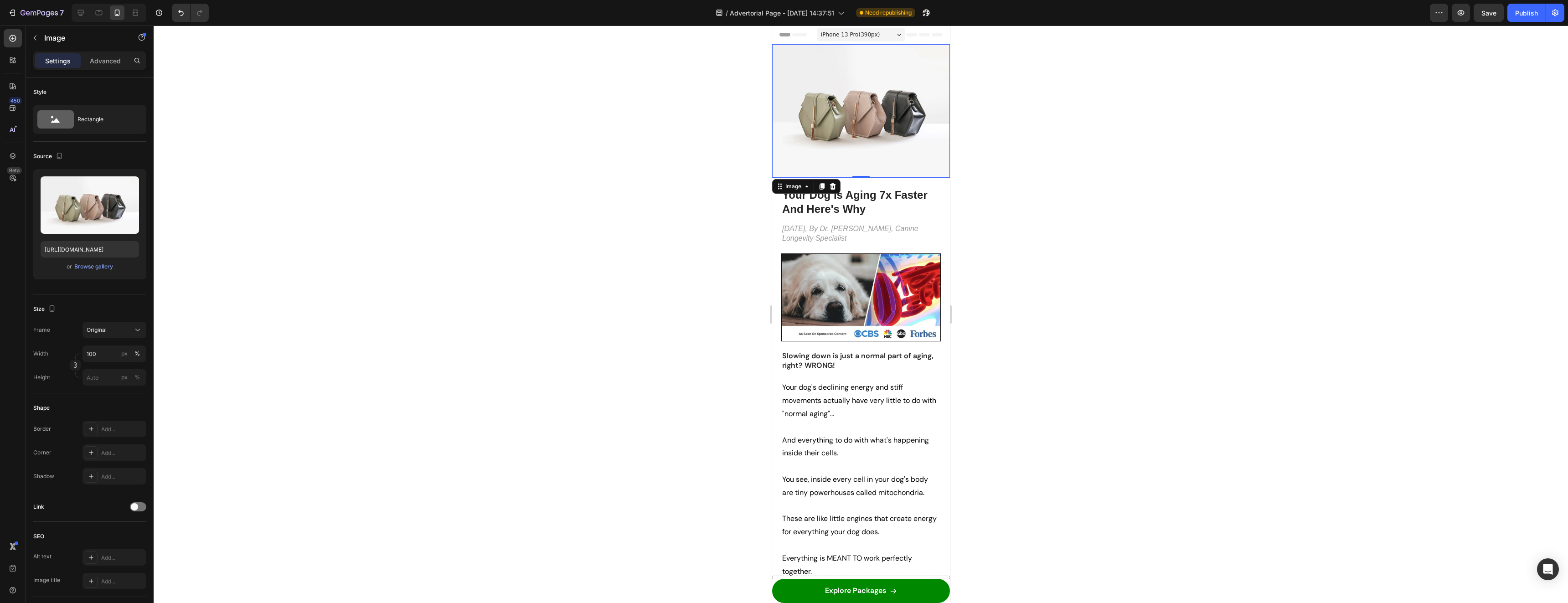
type input "[URL][DOMAIN_NAME]"
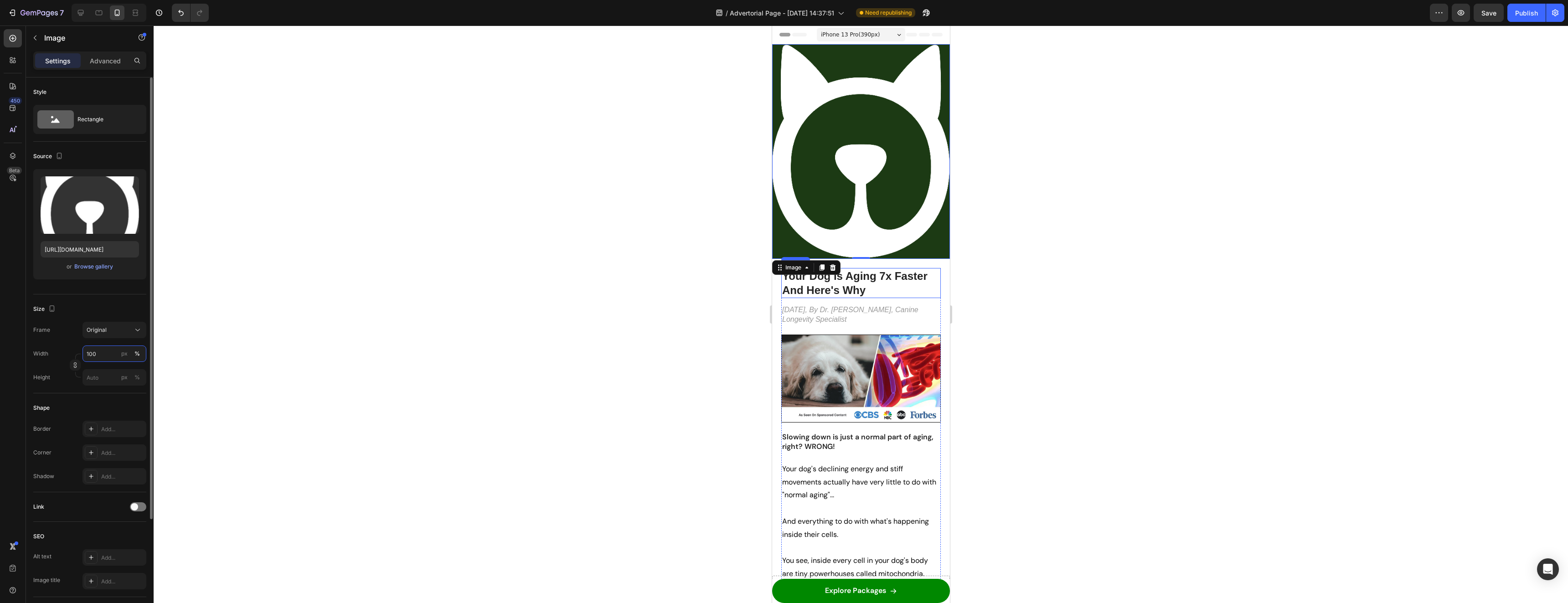
click at [105, 353] on input "100" at bounding box center [114, 353] width 64 height 16
click at [139, 354] on div "%" at bounding box center [137, 354] width 5 height 8
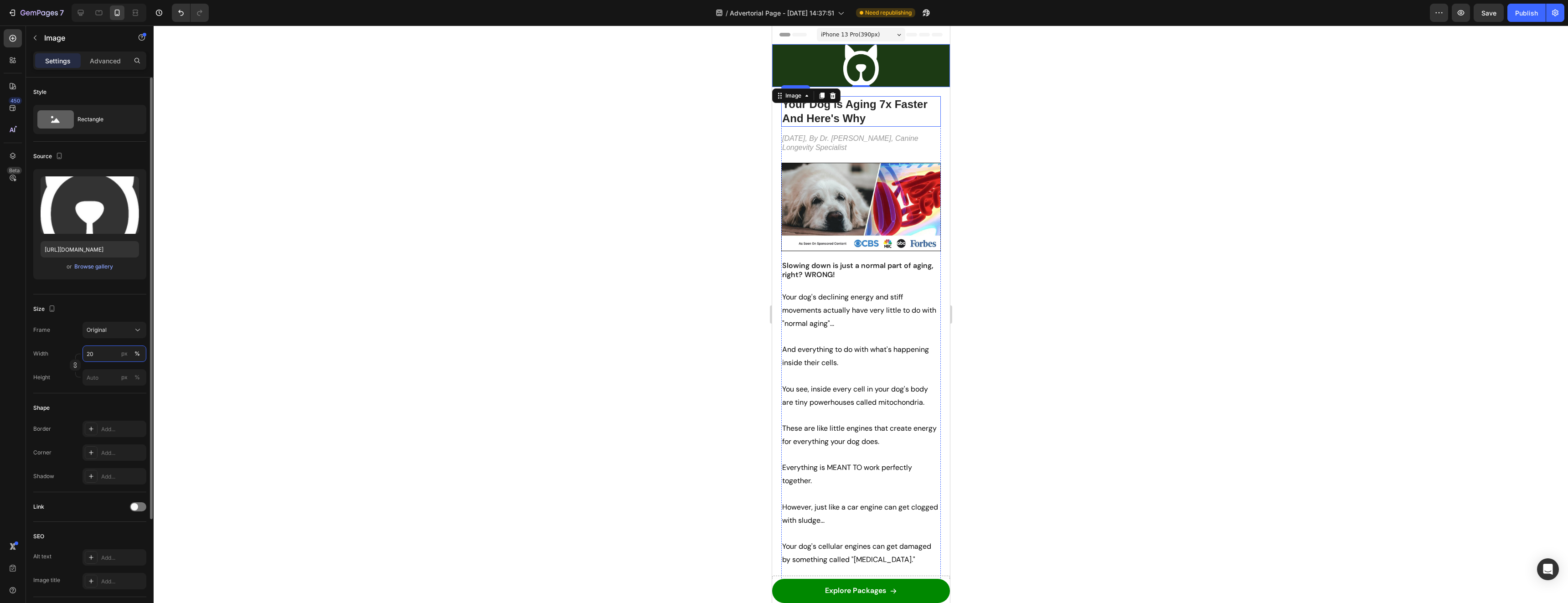
type input "100"
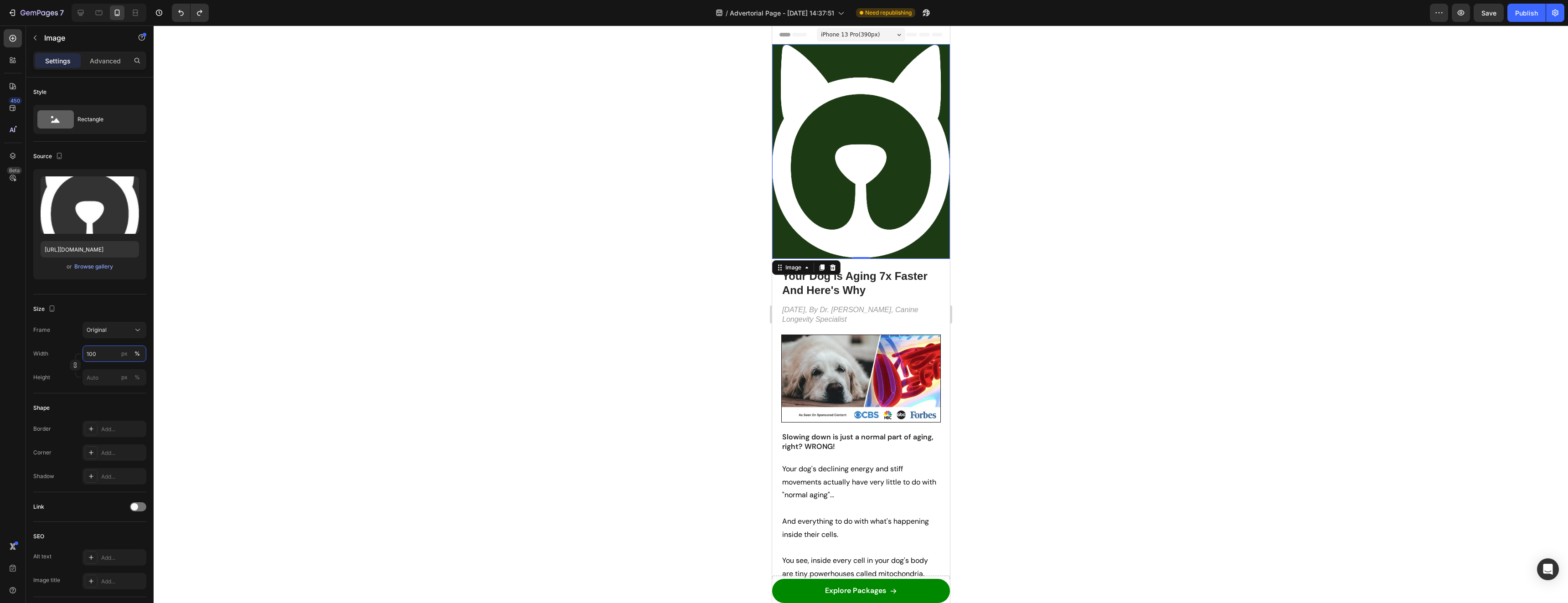
type input "[URL][DOMAIN_NAME]"
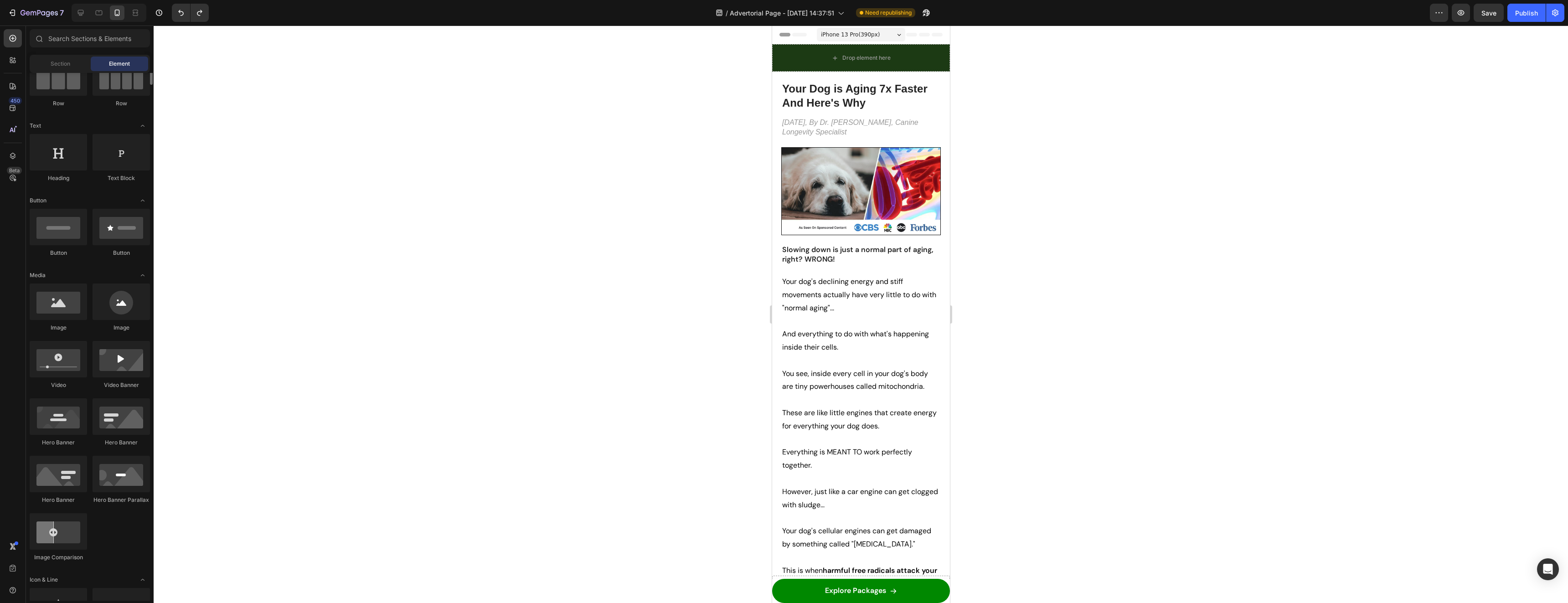
scroll to position [0, 0]
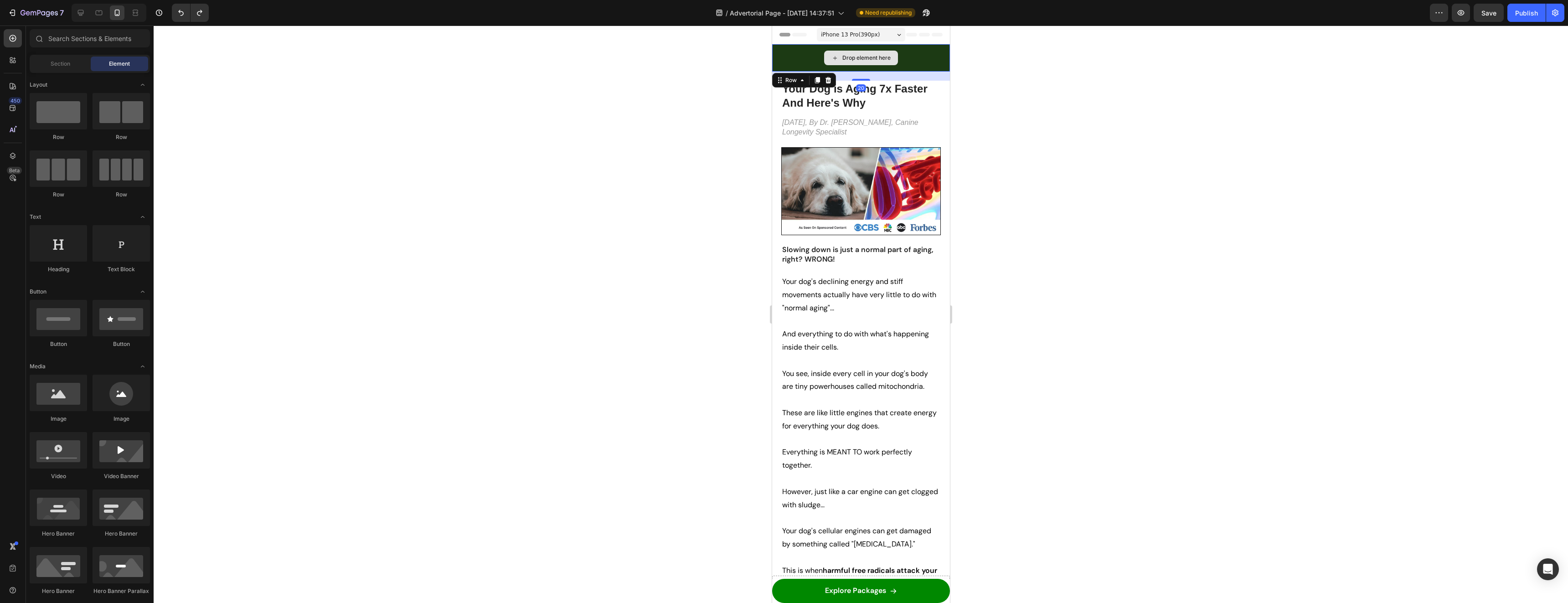
click at [939, 49] on div "Drop element here" at bounding box center [861, 58] width 178 height 27
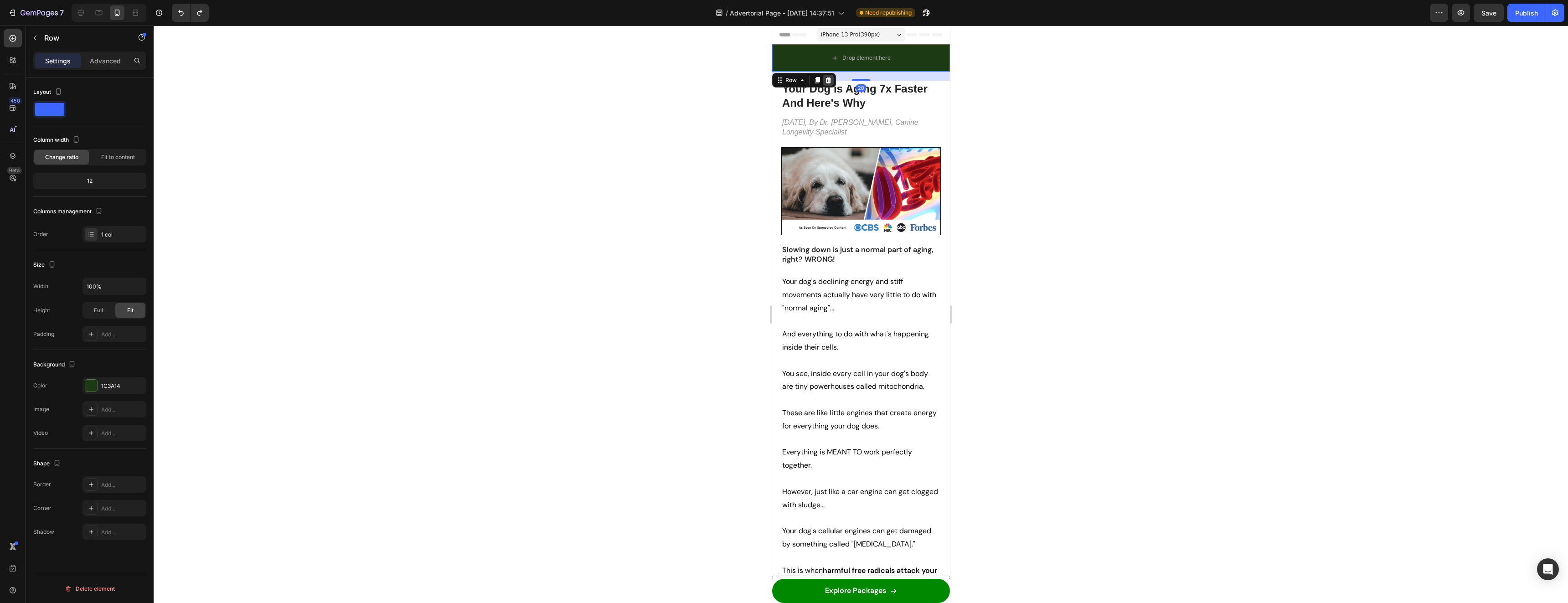
click at [830, 77] on icon at bounding box center [827, 80] width 8 height 8
